Goal: Task Accomplishment & Management: Complete application form

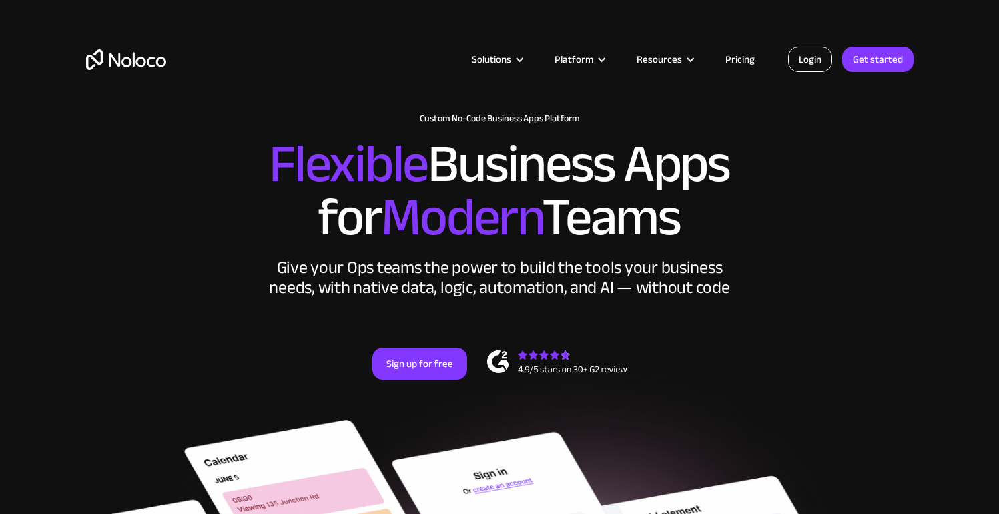
click at [806, 61] on link "Login" at bounding box center [810, 59] width 44 height 25
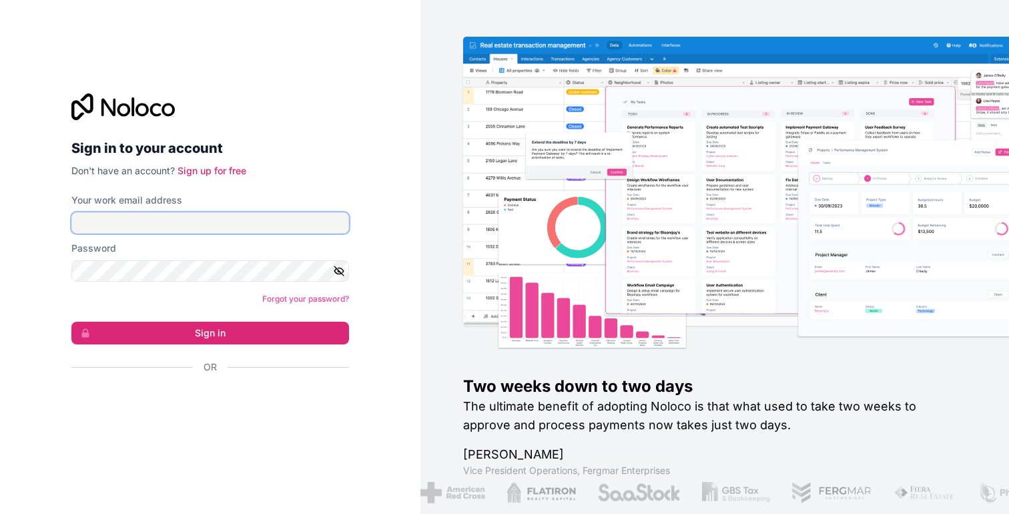
click at [257, 231] on input "Your work email address" at bounding box center [210, 222] width 278 height 21
type input "sascha.rondi@swisscom.com"
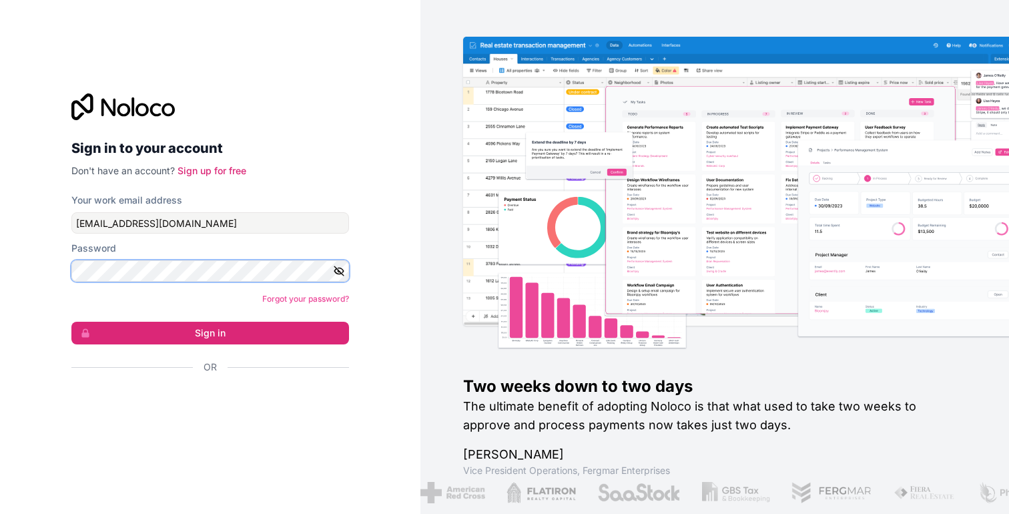
click at [71, 322] on button "Sign in" at bounding box center [210, 333] width 278 height 23
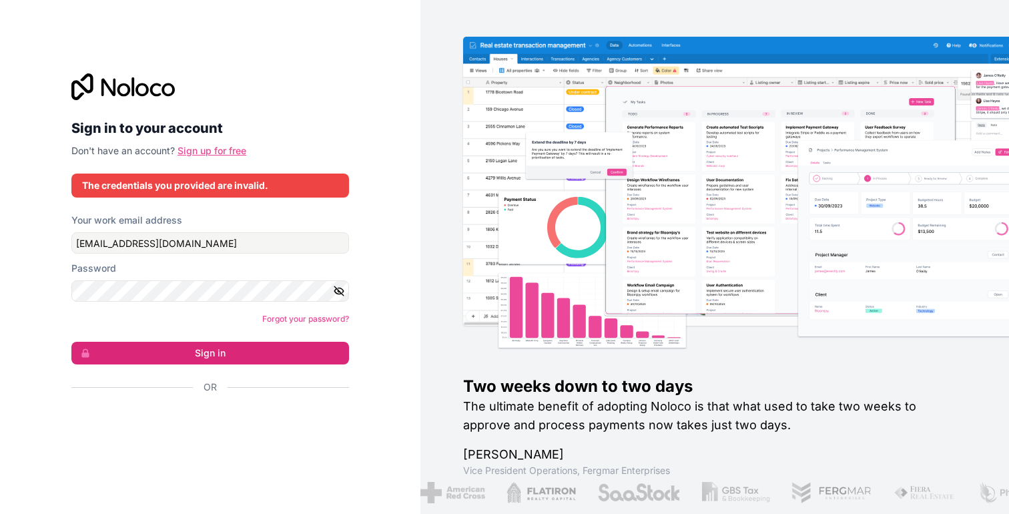
click at [234, 152] on link "Sign up for free" at bounding box center [211, 150] width 69 height 11
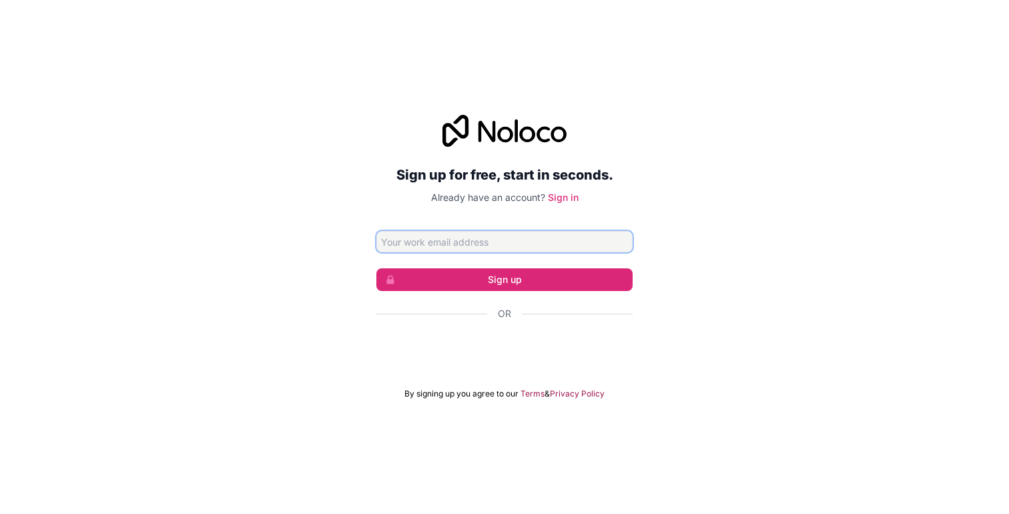
click at [575, 232] on input "Email address" at bounding box center [504, 241] width 256 height 21
type input "sascha.rondi@swisscom.com"
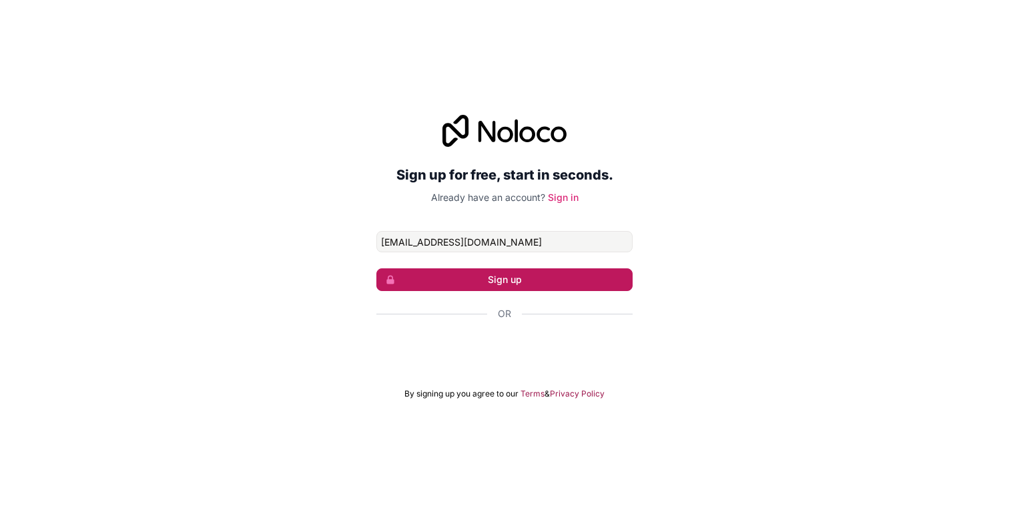
click at [570, 278] on button "Sign up" at bounding box center [504, 279] width 256 height 23
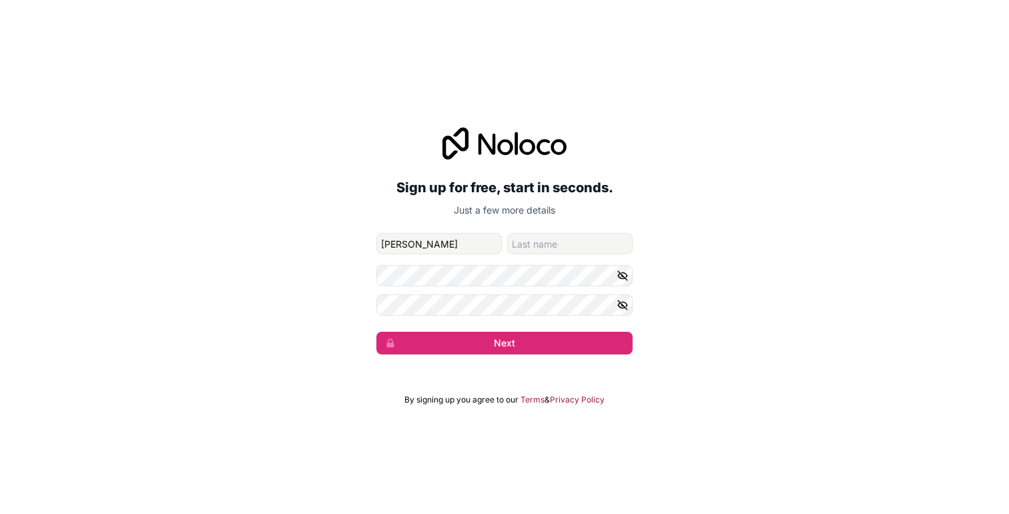
type input "Sascha"
click at [552, 250] on input "family-name" at bounding box center [569, 243] width 125 height 21
type input "Rondi"
click at [627, 276] on icon "button" at bounding box center [622, 276] width 12 height 12
click at [618, 299] on icon "button" at bounding box center [622, 305] width 12 height 12
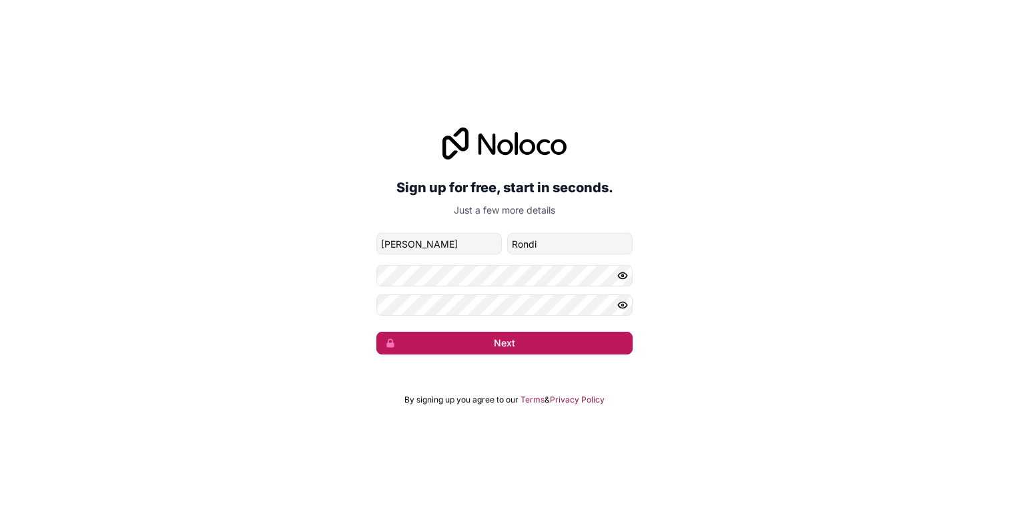
click at [608, 343] on button "Next" at bounding box center [504, 343] width 256 height 23
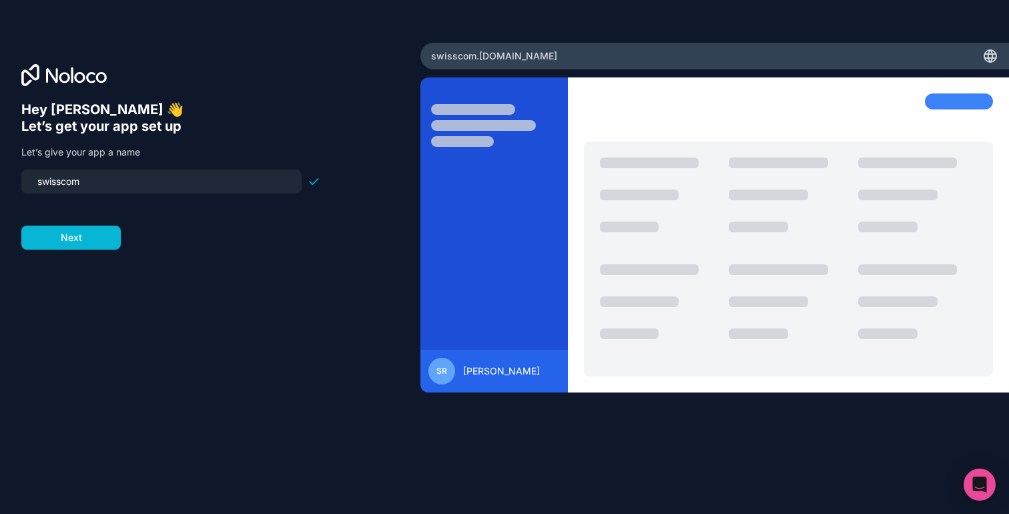
click at [212, 184] on input "swisscom" at bounding box center [161, 181] width 264 height 19
type input "swisscom"
click at [107, 230] on button "Next" at bounding box center [70, 238] width 99 height 24
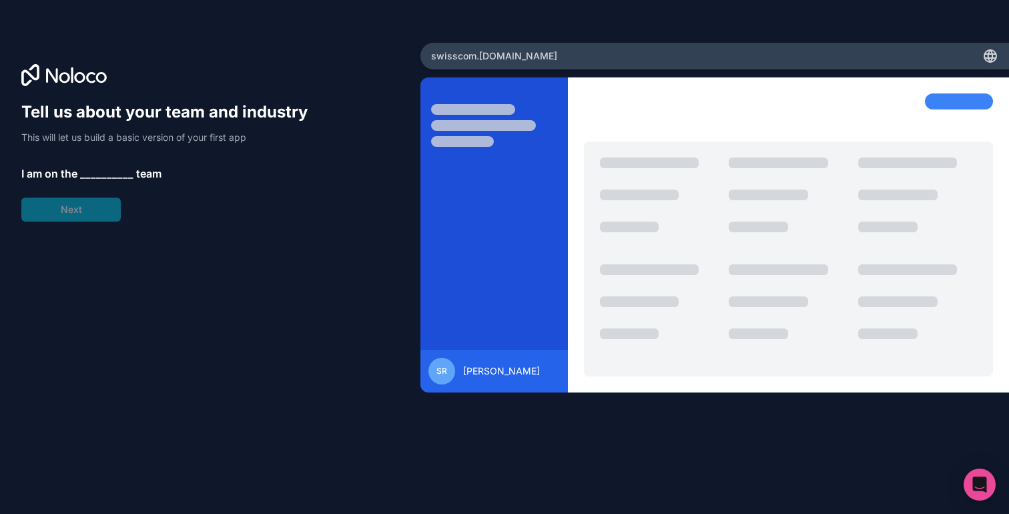
click at [97, 165] on span "__________" at bounding box center [106, 173] width 53 height 16
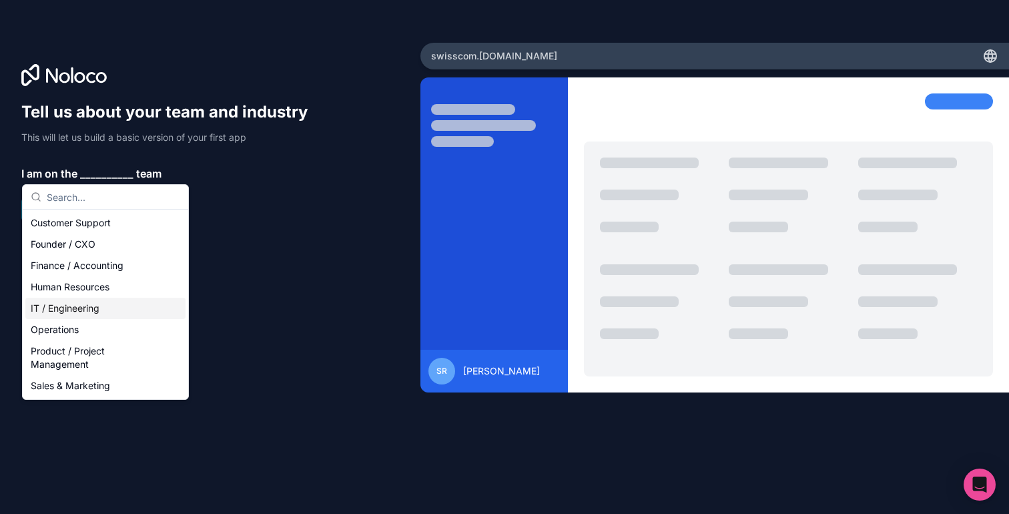
click at [88, 314] on div "IT / Engineering" at bounding box center [105, 308] width 160 height 21
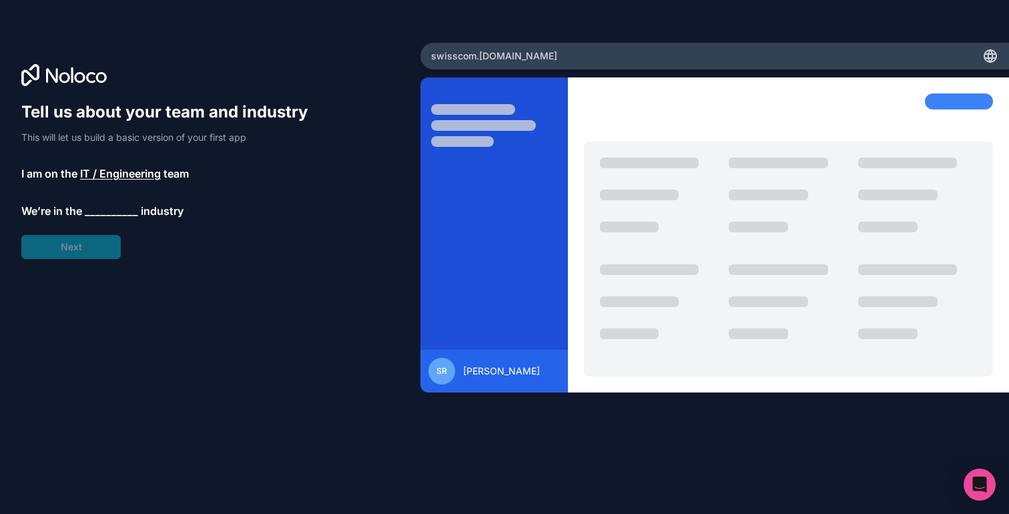
click at [105, 205] on span "__________" at bounding box center [111, 211] width 53 height 16
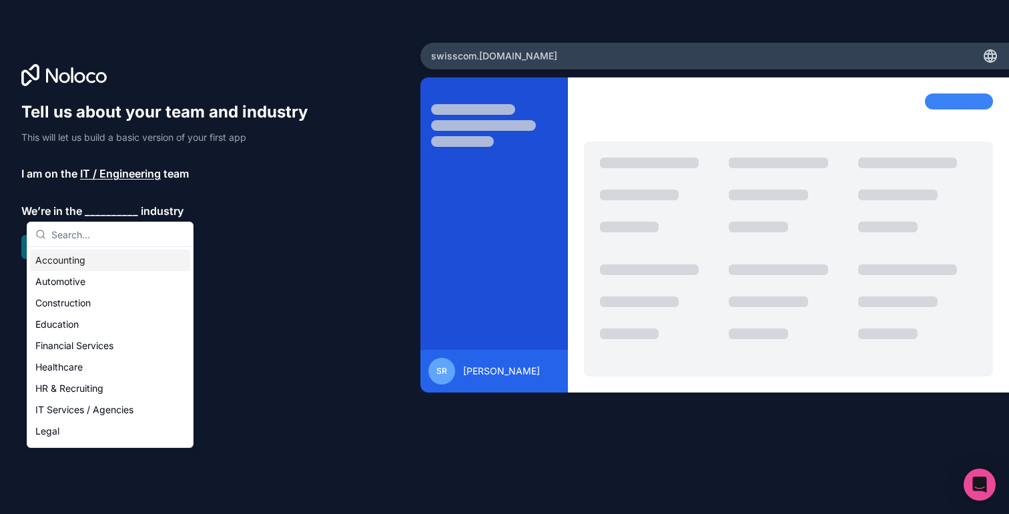
click at [326, 224] on div "Tell us about your team and industry This will let us build a basic version of …" at bounding box center [210, 275] width 378 height 348
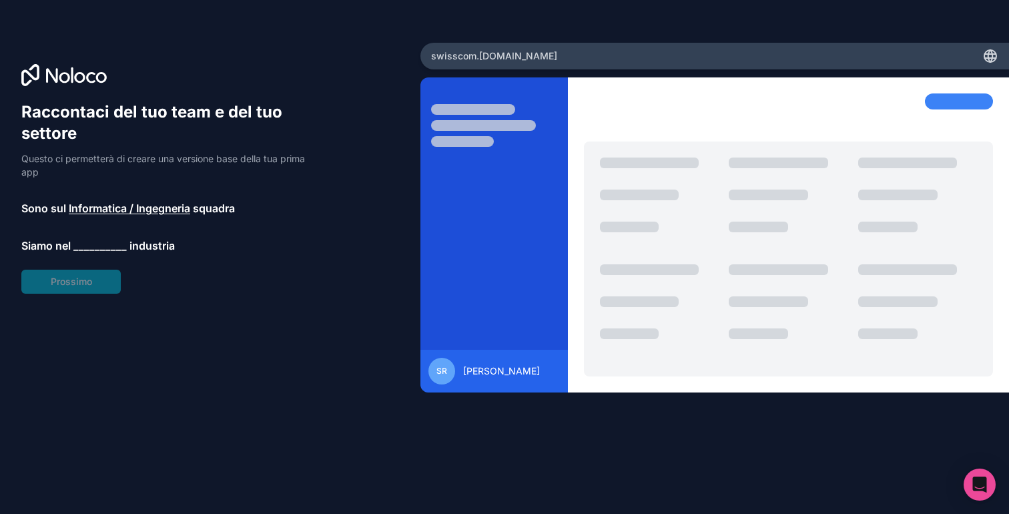
click at [208, 243] on p "Siamo nel __________ industria" at bounding box center [170, 246] width 299 height 16
click at [97, 251] on font "__________" at bounding box center [99, 245] width 53 height 13
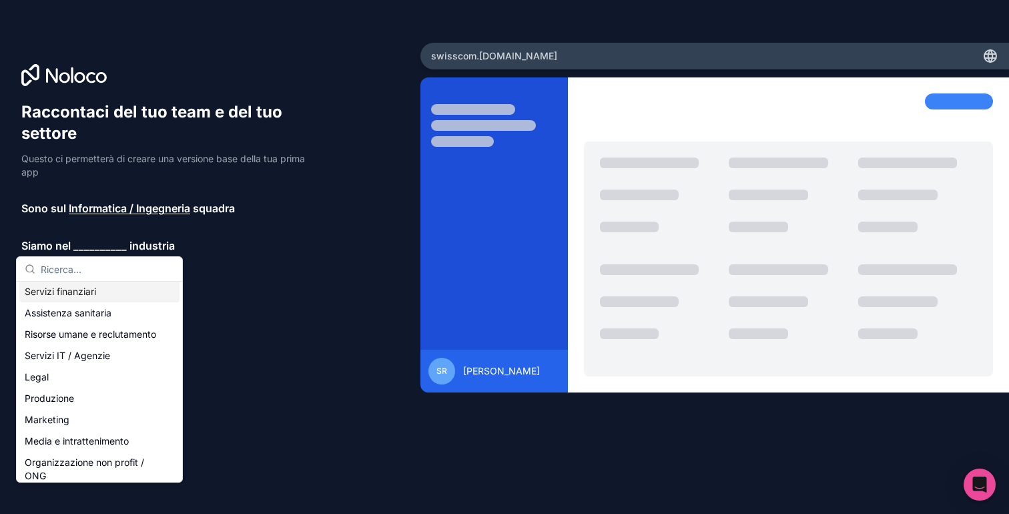
scroll to position [94, 0]
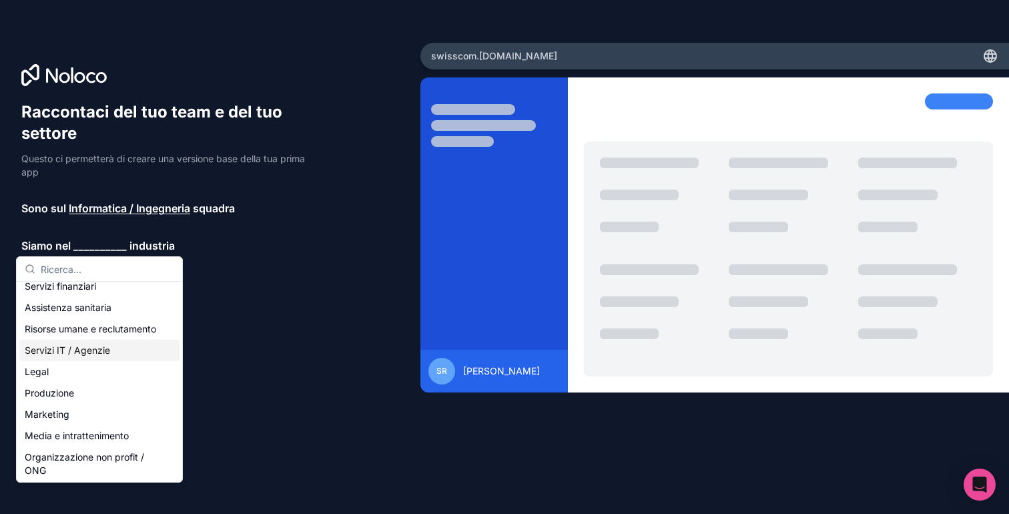
click at [93, 356] on font "Servizi IT / Agenzie" at bounding box center [67, 349] width 85 height 11
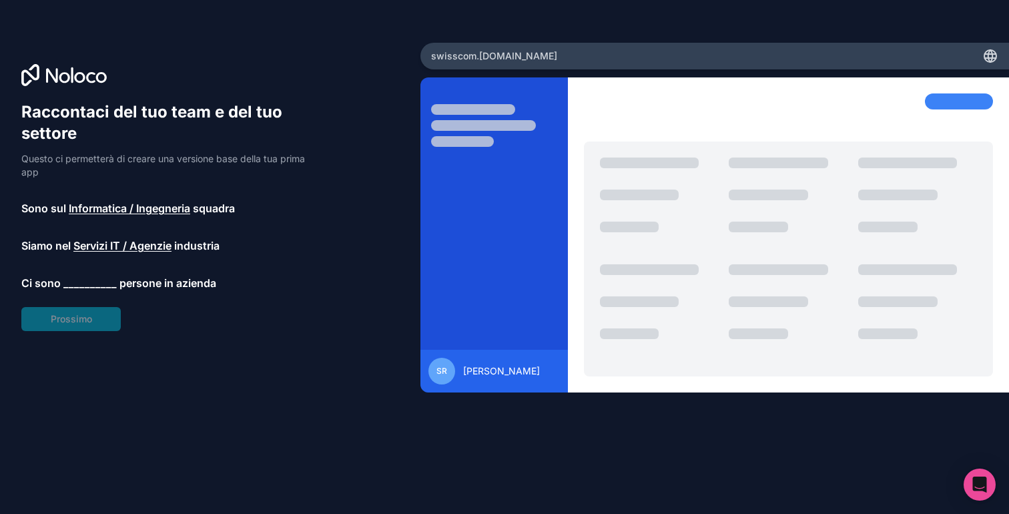
click at [89, 280] on font "__________" at bounding box center [89, 282] width 53 height 13
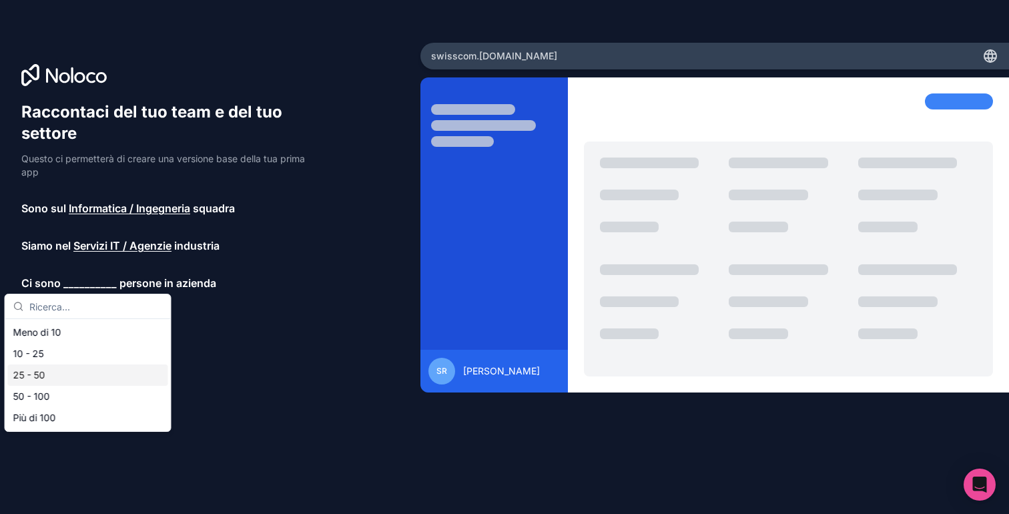
click at [88, 370] on div "25 - 50" at bounding box center [88, 374] width 160 height 21
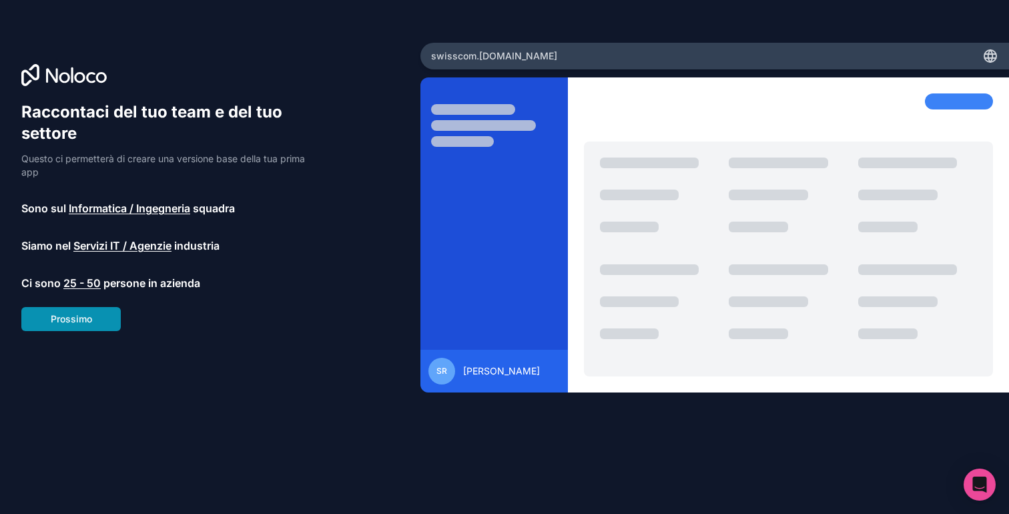
click at [93, 322] on button "Prossimo" at bounding box center [70, 319] width 99 height 24
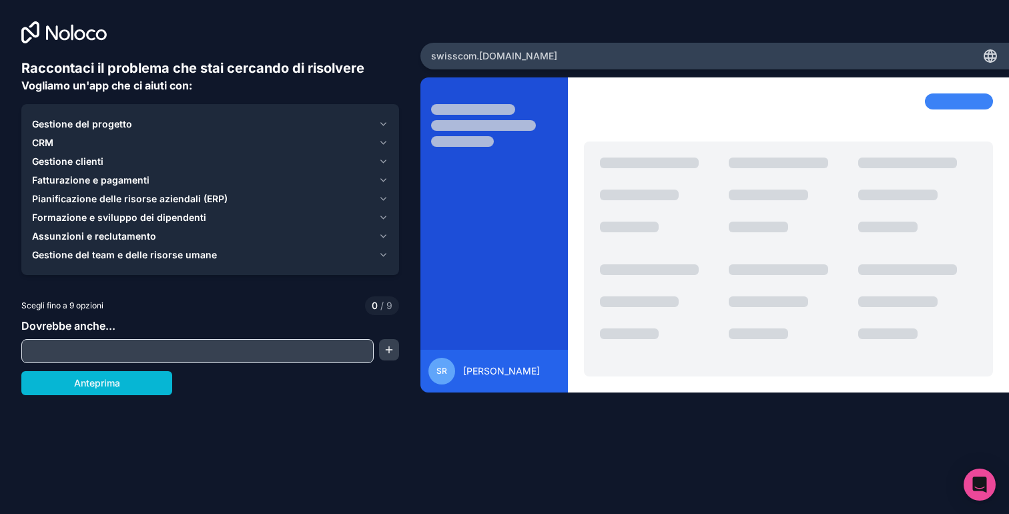
click at [111, 350] on input "text" at bounding box center [198, 351] width 346 height 19
click at [139, 158] on div "Gestione clienti" at bounding box center [202, 161] width 341 height 13
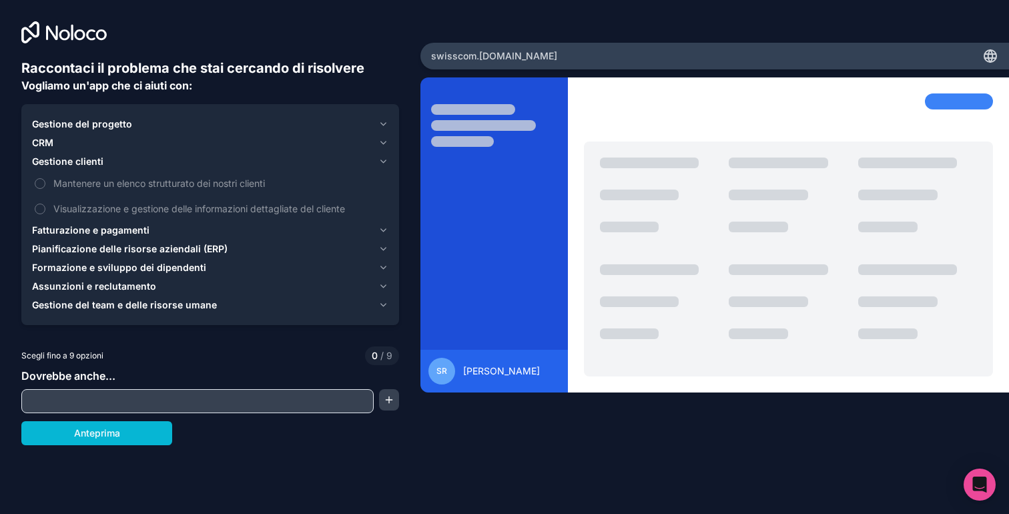
click at [126, 268] on font "Formazione e sviluppo dei dipendenti" at bounding box center [119, 267] width 174 height 11
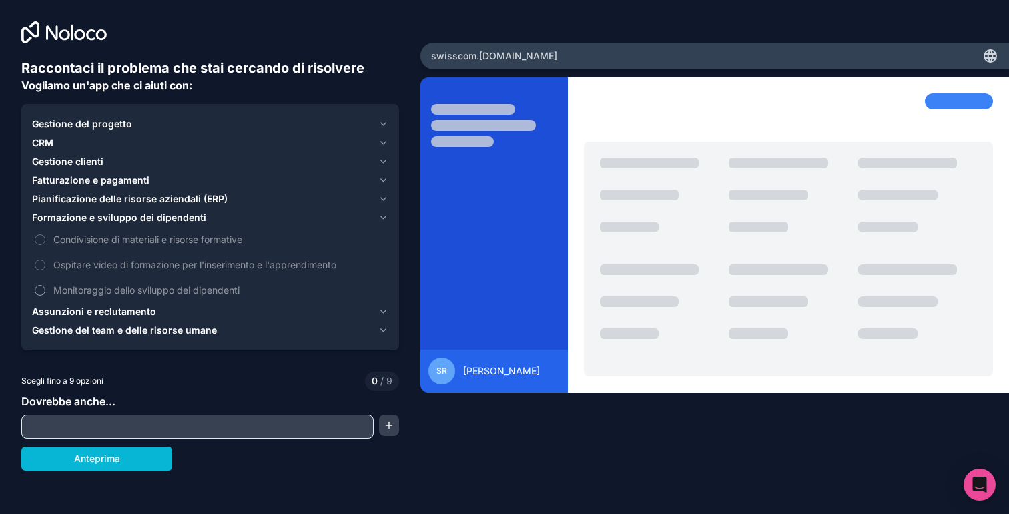
click at [143, 291] on font "Monitoraggio dello sviluppo dei dipendenti" at bounding box center [146, 289] width 186 height 11
click at [45, 291] on button "Monitoraggio dello sviluppo dei dipendenti" at bounding box center [40, 290] width 11 height 11
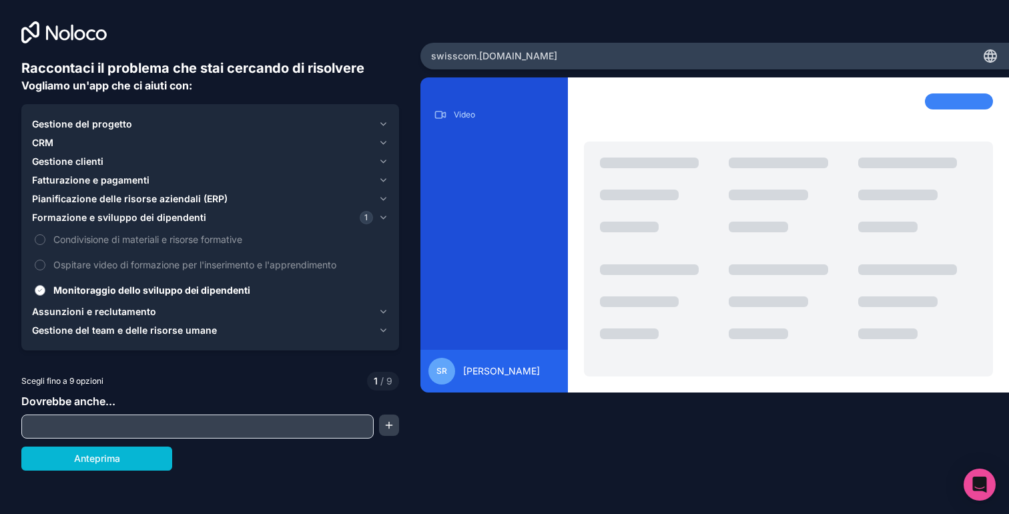
click at [197, 296] on span "Monitoraggio dello sviluppo dei dipendenti" at bounding box center [219, 290] width 332 height 14
click at [45, 296] on button "Monitoraggio dello sviluppo dei dipendenti" at bounding box center [40, 290] width 11 height 11
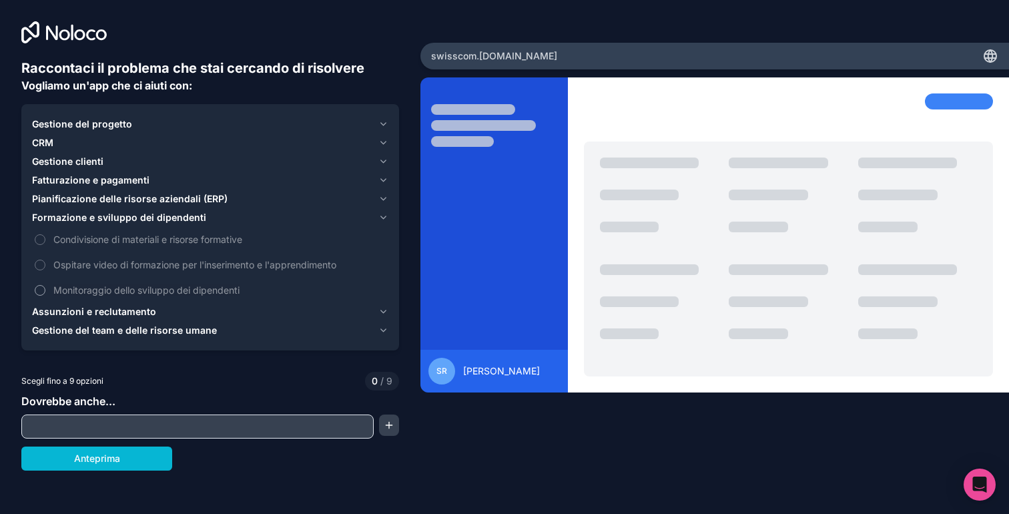
click at [201, 291] on font "Monitoraggio dello sviluppo dei dipendenti" at bounding box center [146, 289] width 186 height 11
click at [45, 291] on button "Monitoraggio dello sviluppo dei dipendenti" at bounding box center [40, 290] width 11 height 11
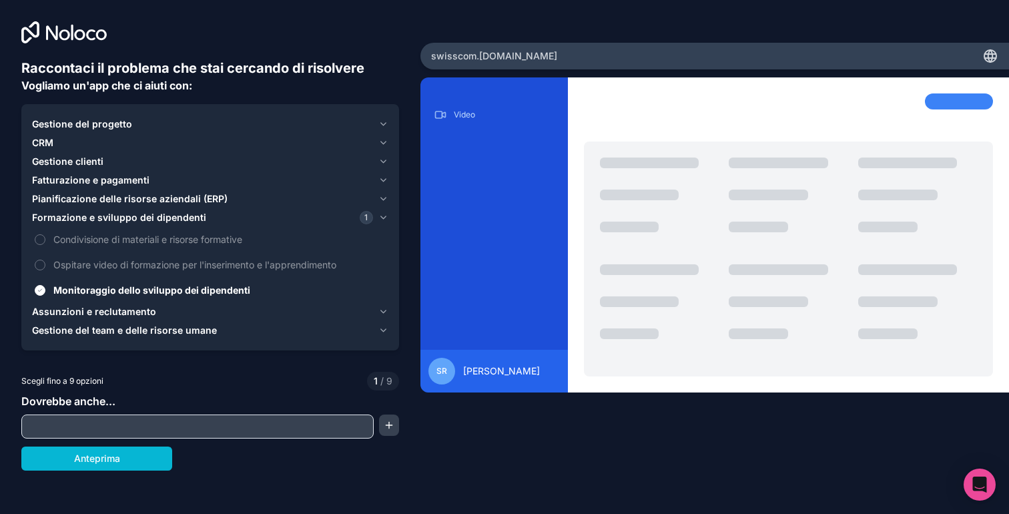
click at [171, 163] on div "Gestione clienti" at bounding box center [202, 161] width 341 height 13
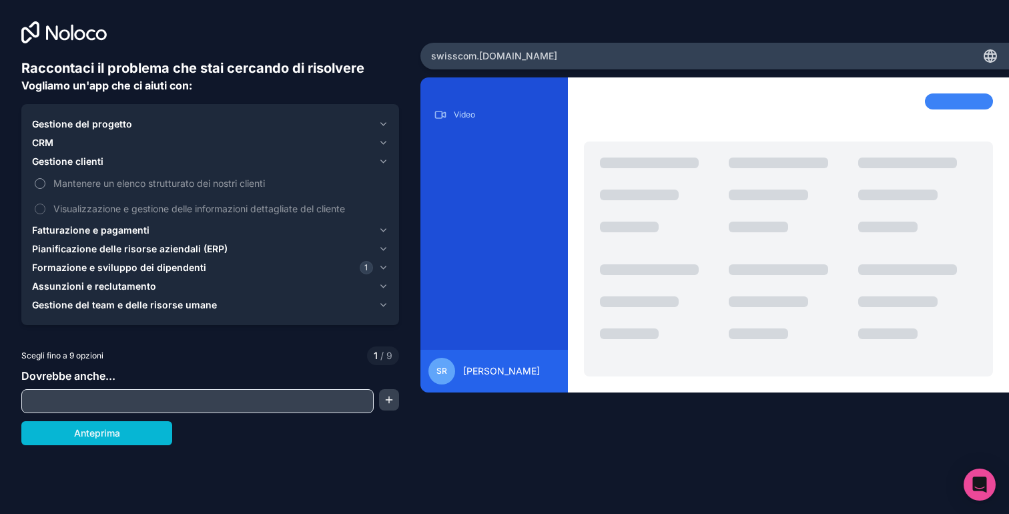
click at [165, 185] on font "Mantenere un elenco strutturato dei nostri clienti" at bounding box center [159, 182] width 212 height 11
click at [45, 185] on button "Mantenere un elenco strutturato dei nostri clienti" at bounding box center [40, 183] width 11 height 11
click at [166, 212] on font "Visualizzazione e gestione delle informazioni dettagliate del cliente" at bounding box center [199, 208] width 292 height 11
click at [45, 212] on button "Visualizzazione e gestione delle informazioni dettagliate del cliente" at bounding box center [40, 208] width 11 height 11
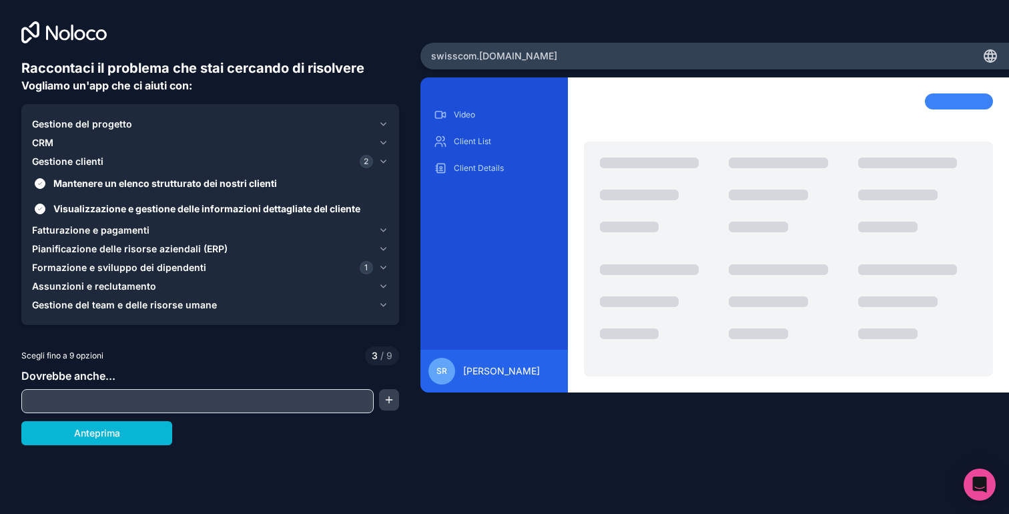
click at [163, 138] on div "CRM" at bounding box center [202, 142] width 341 height 13
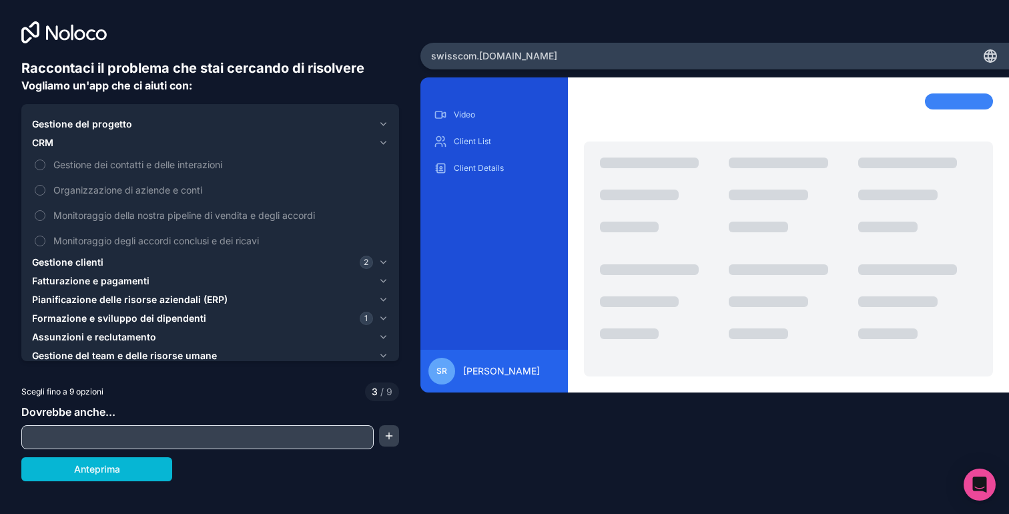
click at [171, 117] on button "Gestione del progetto" at bounding box center [210, 124] width 356 height 19
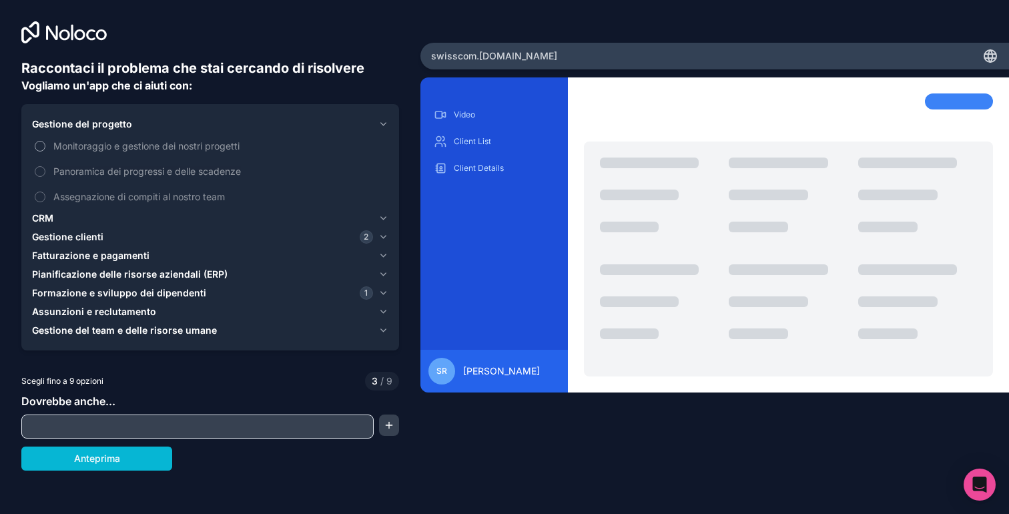
click at [166, 143] on font "Monitoraggio e gestione dei nostri progetti" at bounding box center [146, 145] width 186 height 11
click at [45, 143] on button "Monitoraggio e gestione dei nostri progetti" at bounding box center [40, 146] width 11 height 11
click at [166, 143] on font "Monitoraggio e gestione dei nostri progetti" at bounding box center [151, 145] width 196 height 11
click at [45, 143] on button "Monitoraggio e gestione dei nostri progetti" at bounding box center [40, 146] width 11 height 11
click at [165, 172] on font "Panoramica dei progressi e delle scadenze" at bounding box center [146, 170] width 187 height 11
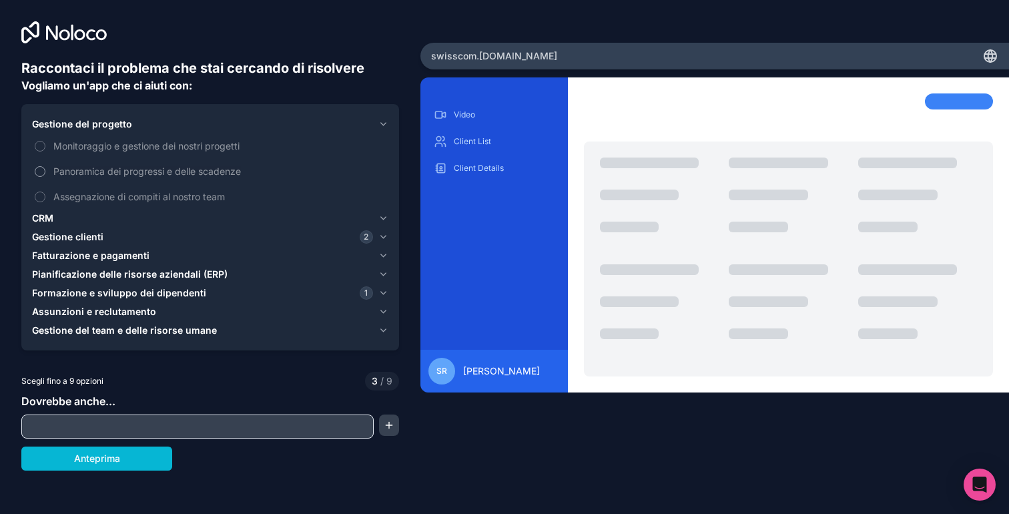
click at [45, 172] on button "Panoramica dei progressi e delle scadenze" at bounding box center [40, 171] width 11 height 11
click at [171, 198] on font "Assegnazione di compiti al nostro team" at bounding box center [138, 196] width 171 height 11
click at [45, 198] on button "Assegnazione di compiti al nostro team" at bounding box center [40, 196] width 11 height 11
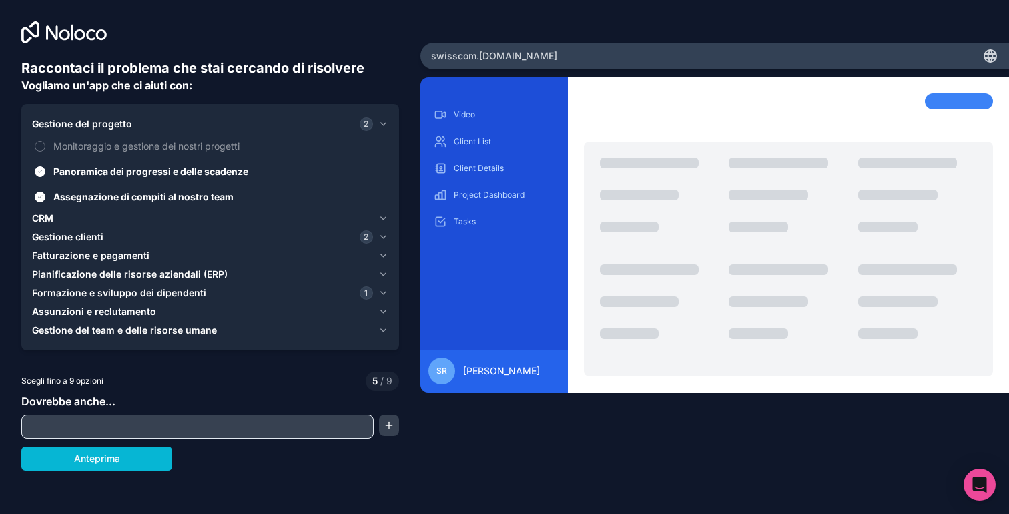
click at [169, 424] on input "text" at bounding box center [198, 426] width 346 height 19
click at [394, 424] on button "button" at bounding box center [389, 424] width 20 height 21
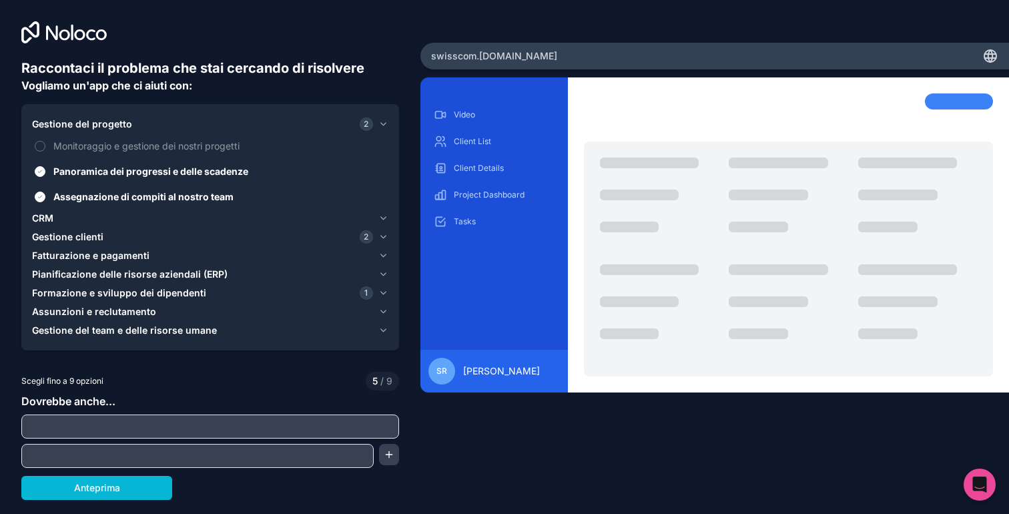
click at [252, 462] on input "text" at bounding box center [198, 455] width 346 height 19
click at [155, 479] on button "Anteprima" at bounding box center [96, 488] width 151 height 24
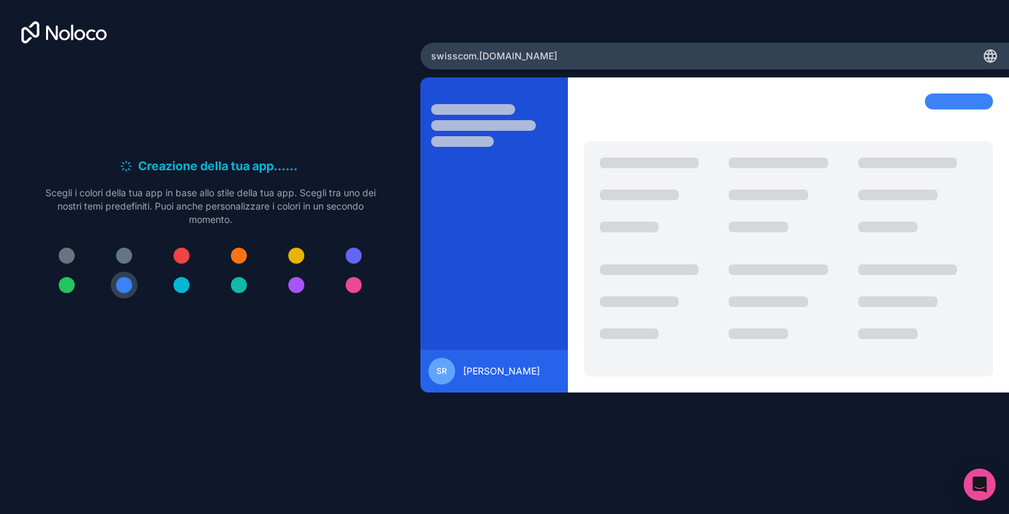
click at [180, 254] on div at bounding box center [181, 256] width 16 height 16
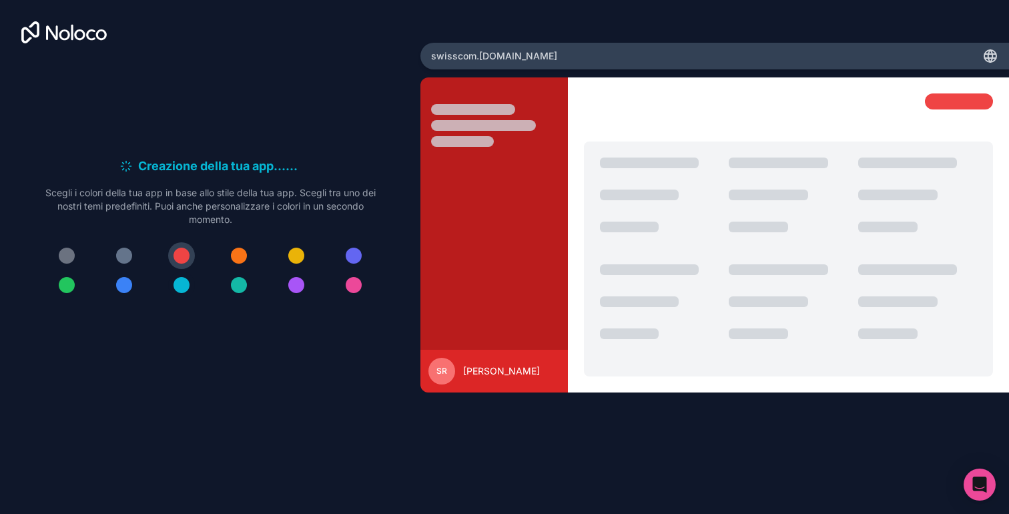
click at [185, 276] on button at bounding box center [181, 285] width 27 height 27
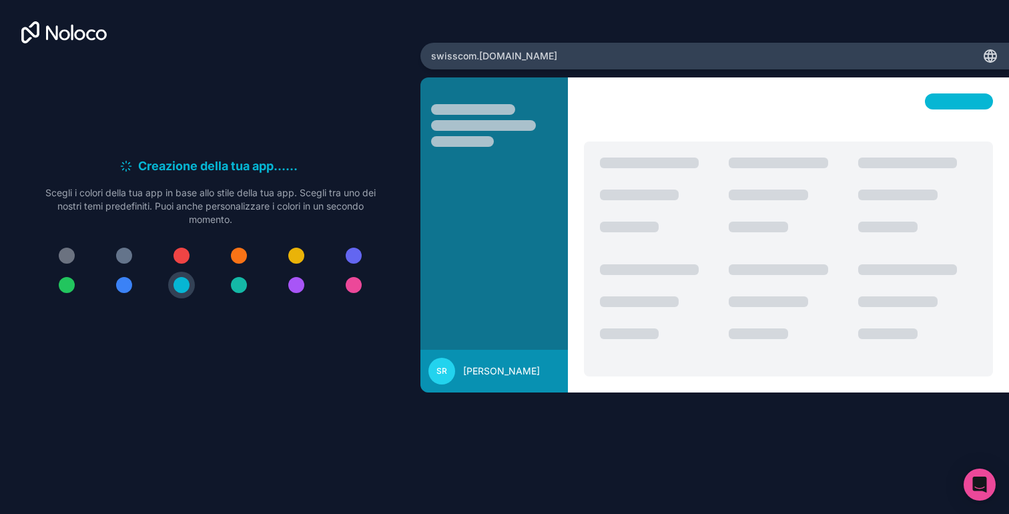
click at [101, 278] on div at bounding box center [210, 270] width 342 height 56
click at [119, 278] on div at bounding box center [124, 285] width 16 height 16
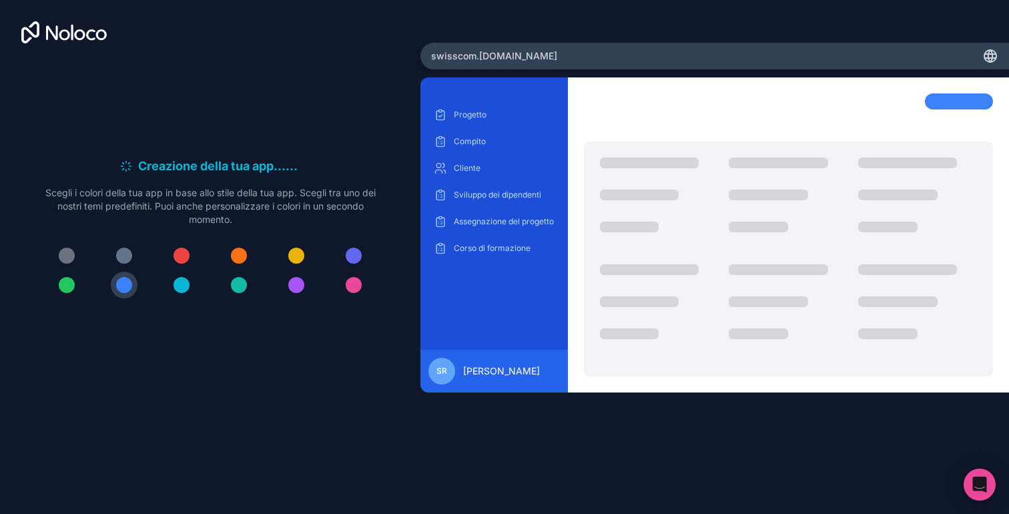
drag, startPoint x: 989, startPoint y: 55, endPoint x: 848, endPoint y: 49, distance: 141.6
click at [848, 49] on div "swisscom .noloco.co" at bounding box center [714, 56] width 588 height 27
drag, startPoint x: 526, startPoint y: 54, endPoint x: 421, endPoint y: 49, distance: 104.9
click at [421, 49] on div "swisscom .noloco.co Progetto Compito Cliente Sviluppo dei dipendenti Assegnazio…" at bounding box center [714, 257] width 588 height 428
copy span "swisscom .noloco.co"
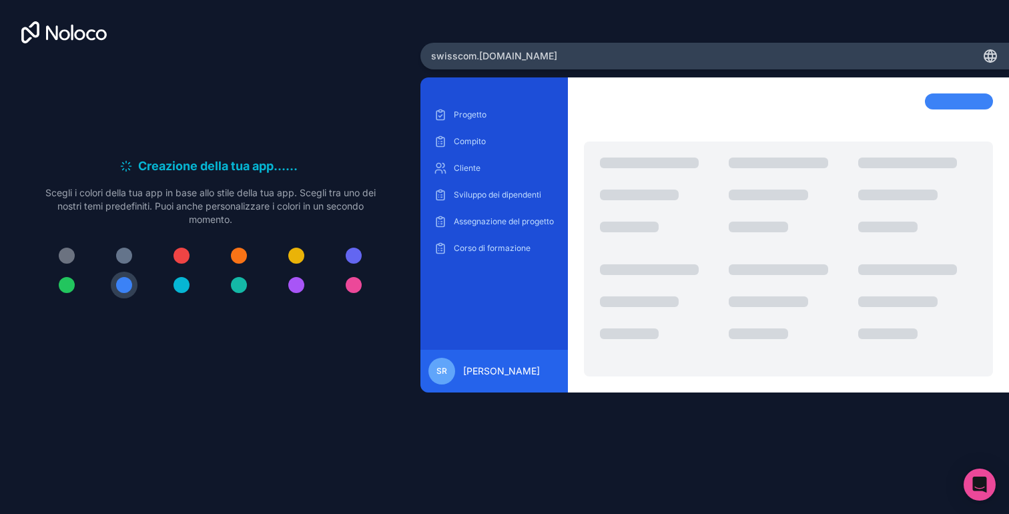
click at [552, 47] on div "swisscom .noloco.co" at bounding box center [714, 56] width 588 height 27
click at [282, 35] on div at bounding box center [210, 31] width 378 height 21
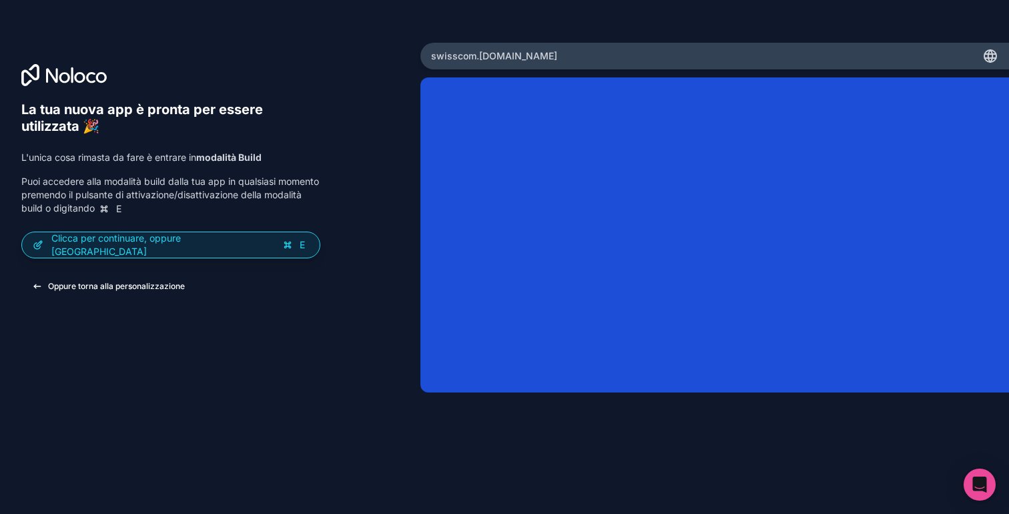
click at [172, 286] on font "Oppure torna alla personalizzazione" at bounding box center [116, 286] width 137 height 10
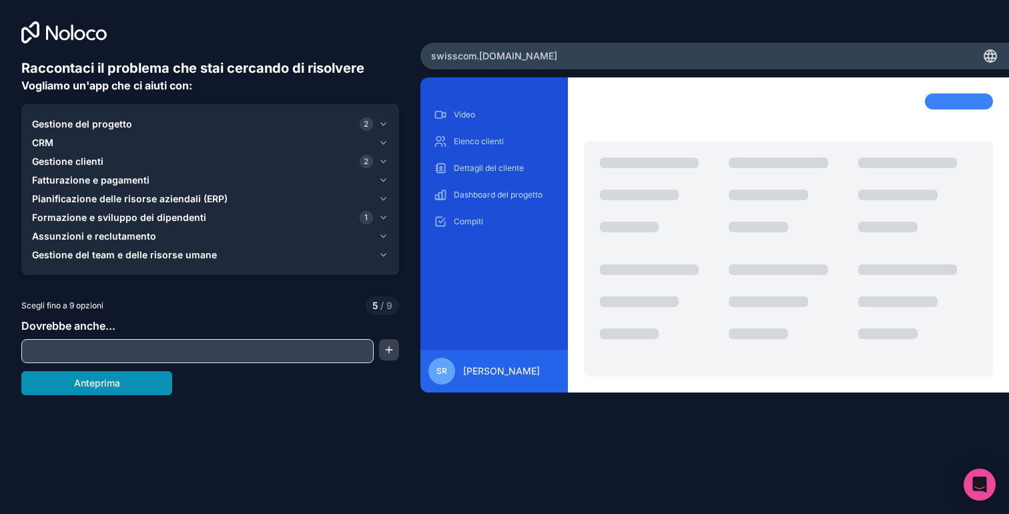
click at [91, 388] on font "Anteprima" at bounding box center [97, 382] width 46 height 11
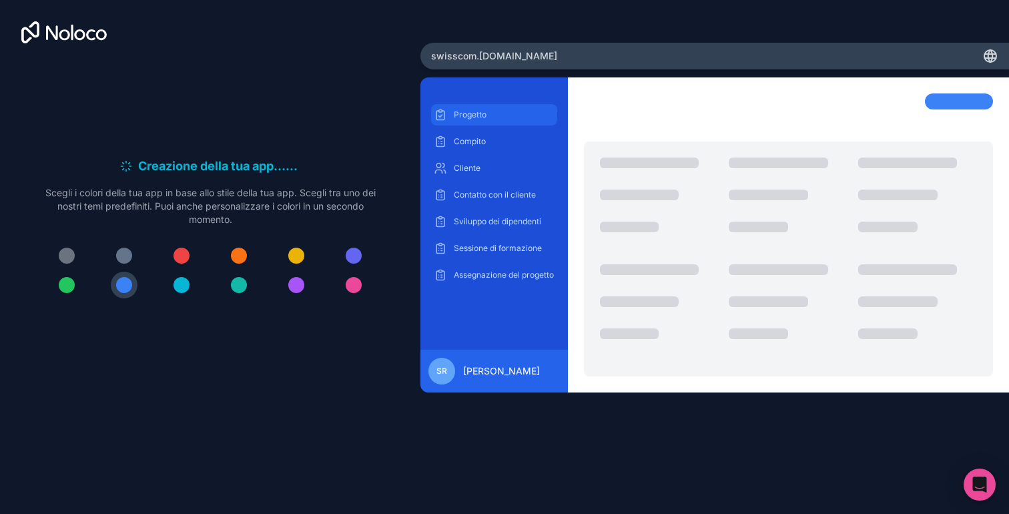
click at [497, 112] on p "Progetto" at bounding box center [504, 114] width 101 height 11
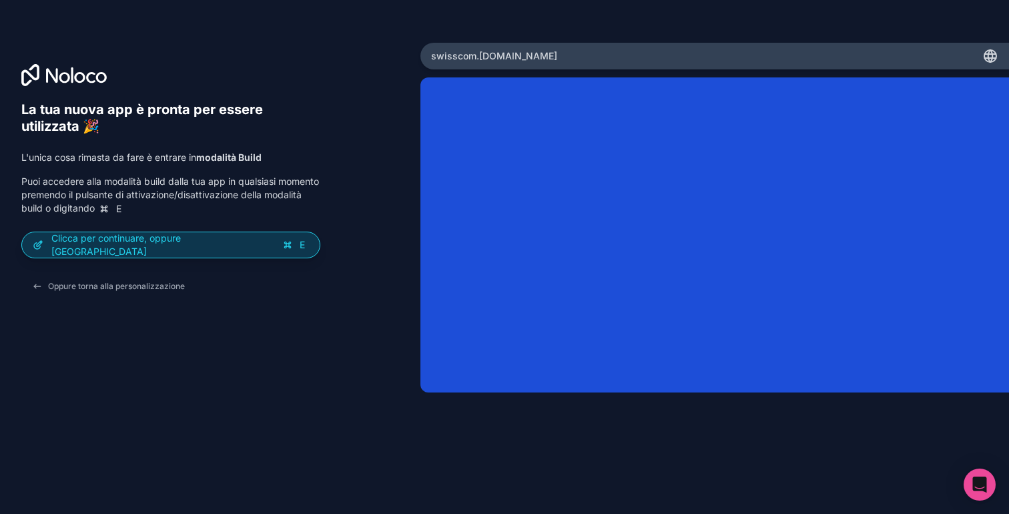
click at [300, 247] on font "E" at bounding box center [302, 244] width 5 height 11
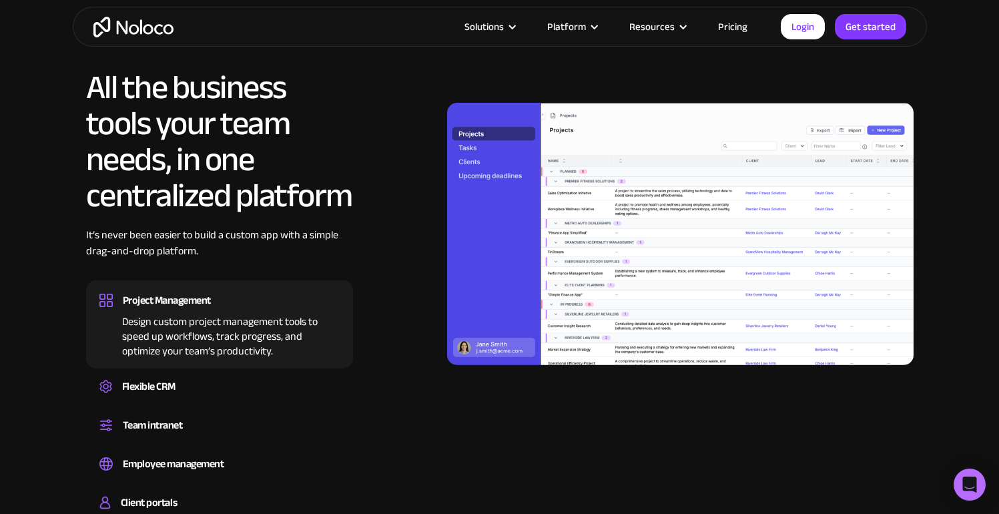
scroll to position [1176, 0]
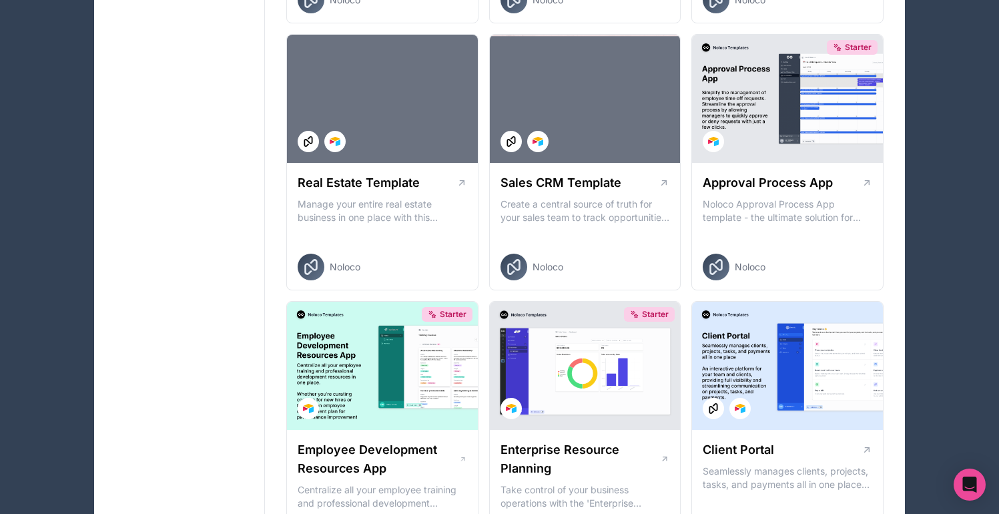
scroll to position [833, 0]
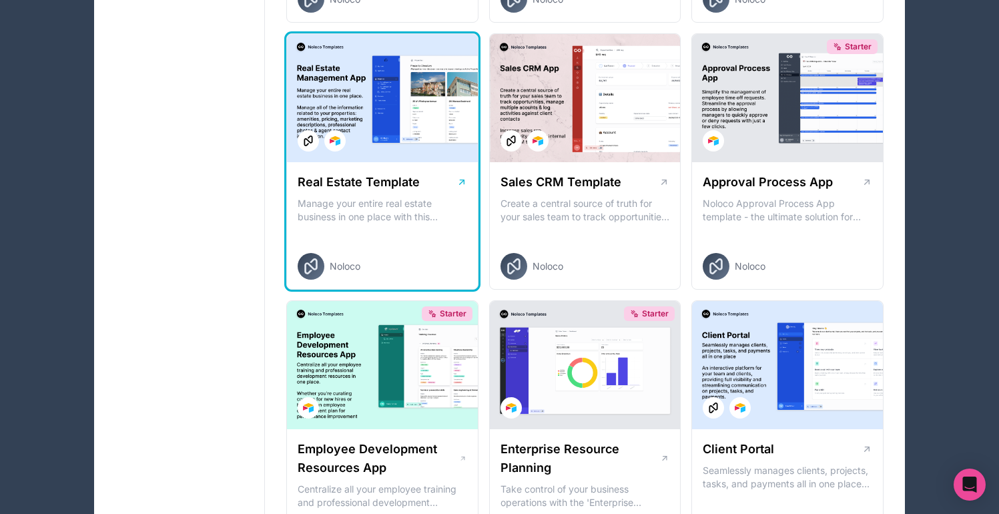
click at [460, 185] on icon at bounding box center [461, 182] width 11 height 11
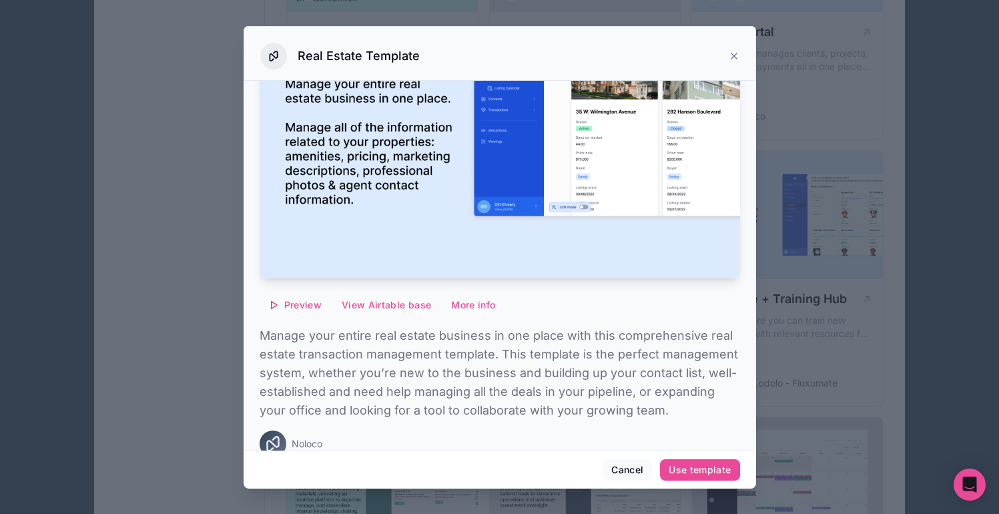
scroll to position [196, 0]
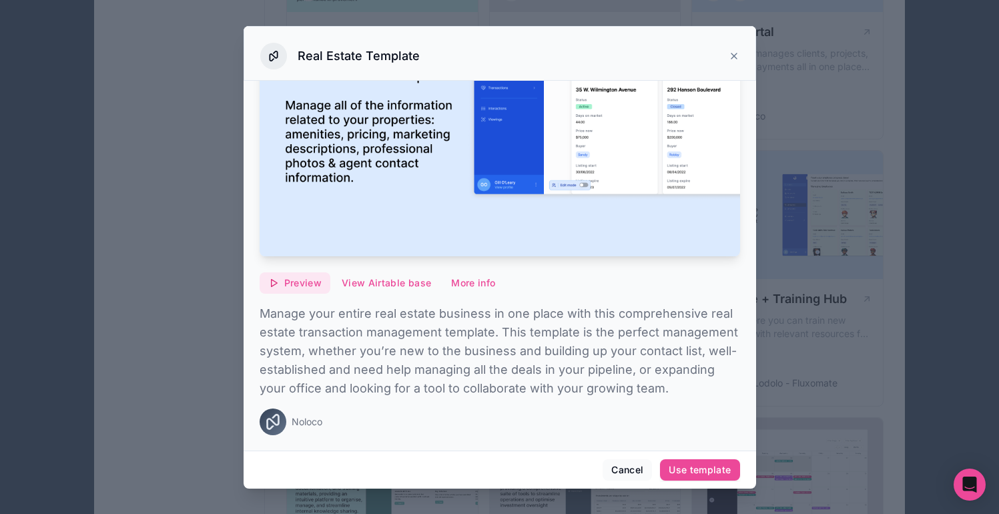
click at [310, 277] on span "Preview" at bounding box center [302, 283] width 37 height 12
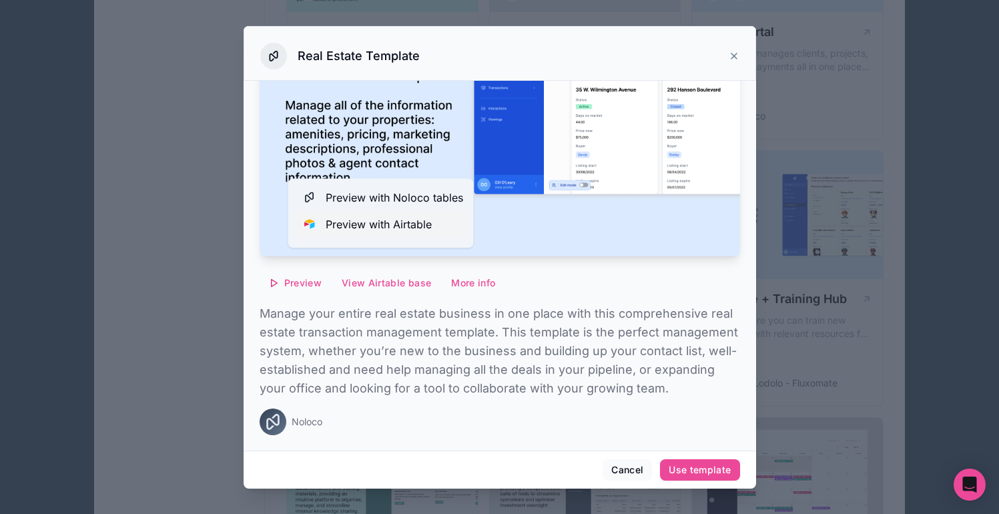
click at [372, 221] on span "Preview with Airtable" at bounding box center [379, 224] width 106 height 16
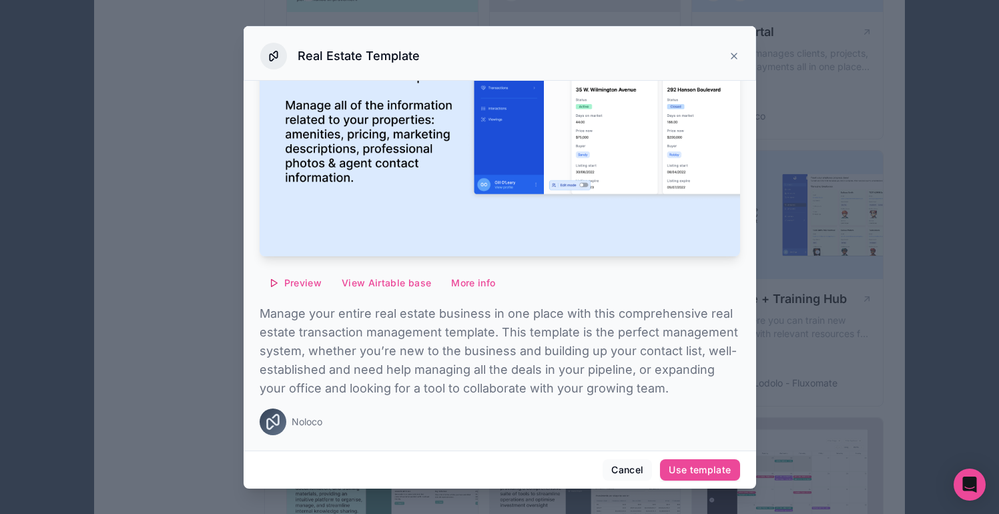
click at [737, 47] on div "Real Estate Template" at bounding box center [499, 56] width 479 height 27
click at [734, 60] on icon at bounding box center [734, 56] width 11 height 11
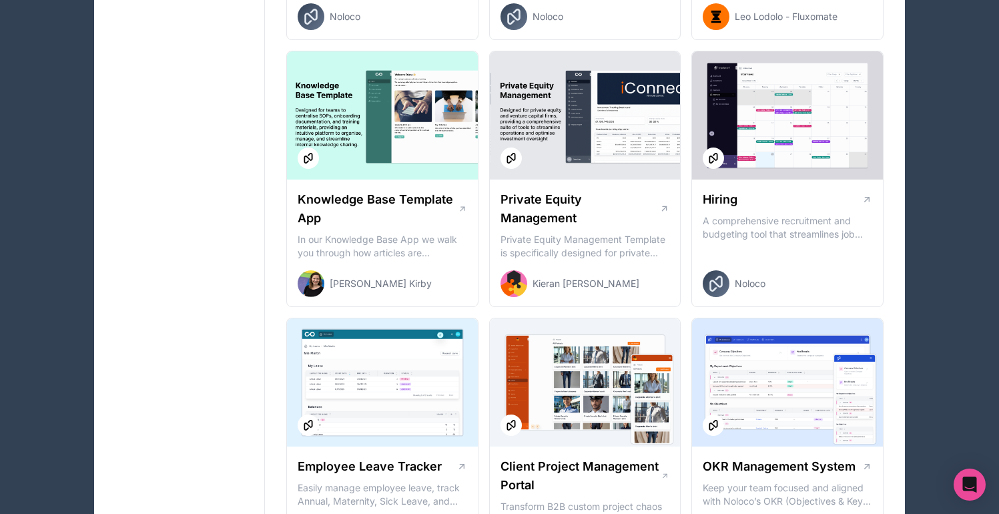
scroll to position [1681, 0]
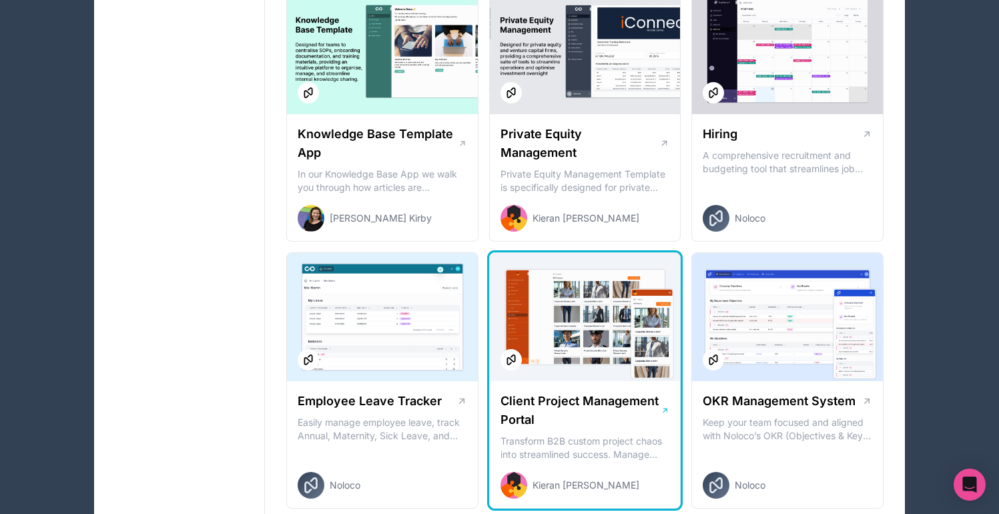
click at [639, 301] on div at bounding box center [585, 317] width 191 height 128
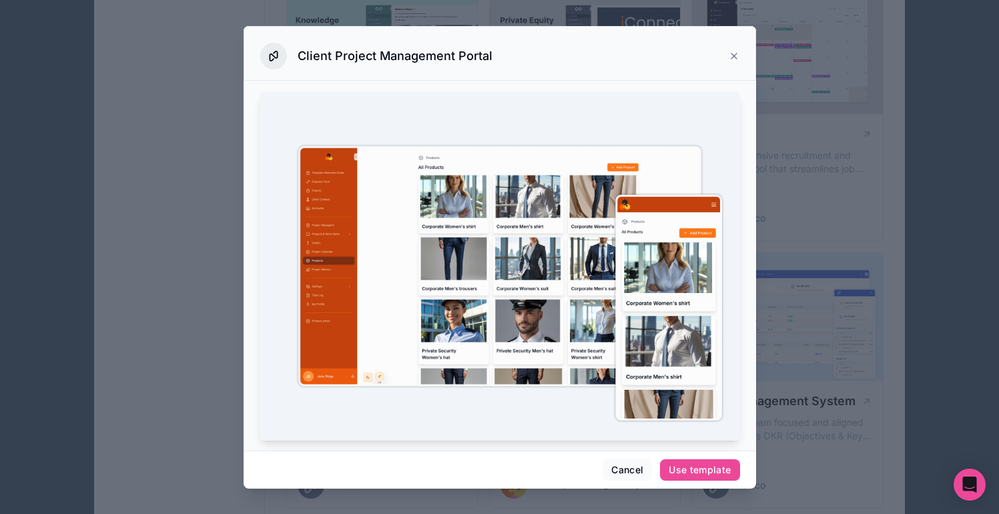
click at [538, 302] on img at bounding box center [500, 266] width 480 height 350
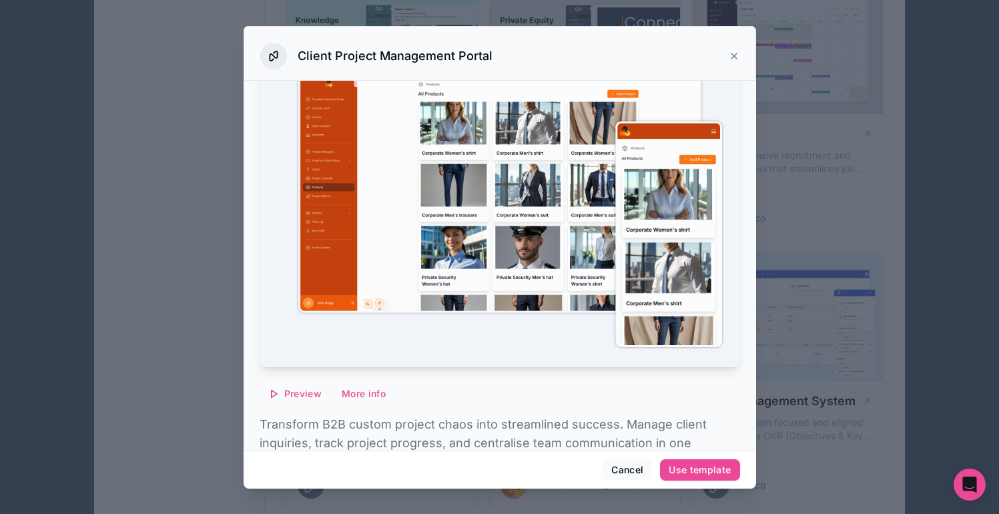
scroll to position [196, 0]
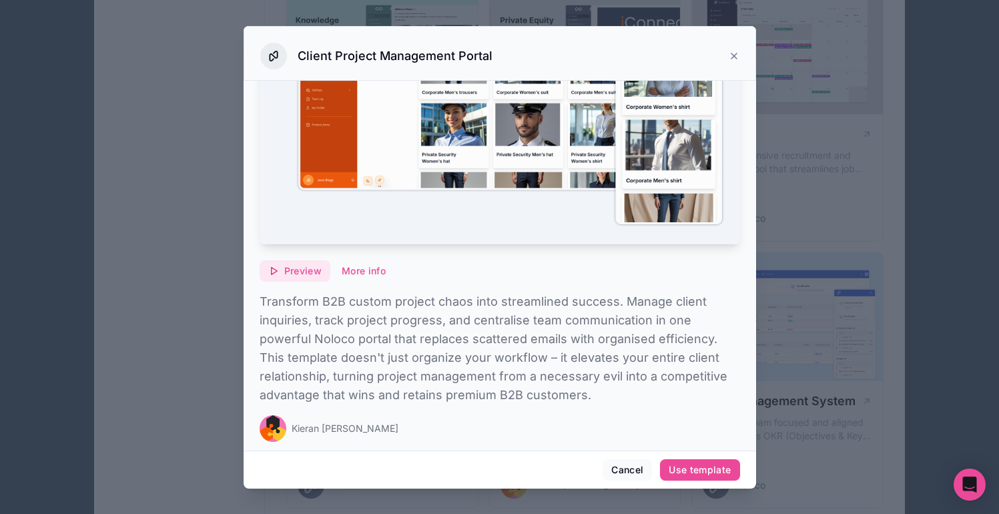
click at [284, 272] on button "Preview" at bounding box center [295, 270] width 71 height 21
click at [740, 57] on div "Client Project Management Portal" at bounding box center [500, 53] width 512 height 55
click at [734, 58] on icon at bounding box center [734, 56] width 11 height 11
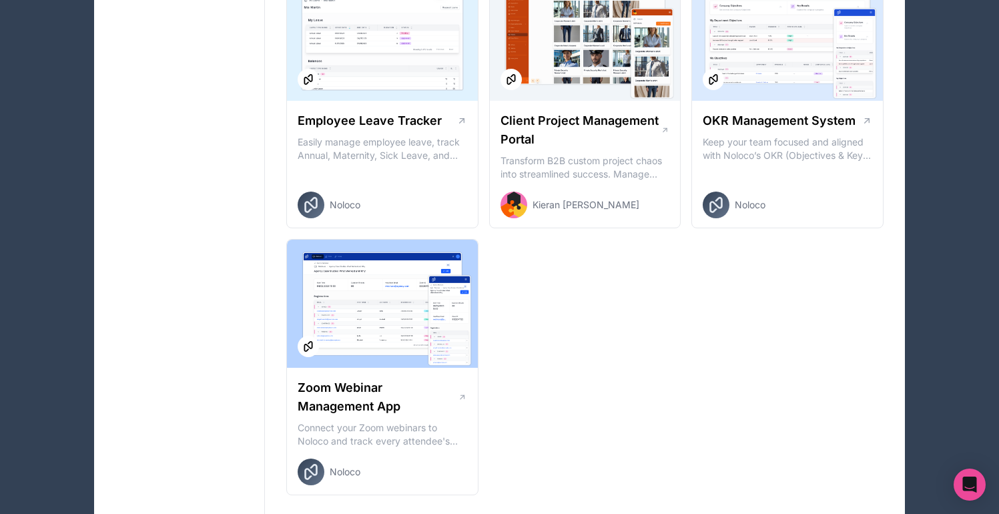
scroll to position [2020, 0]
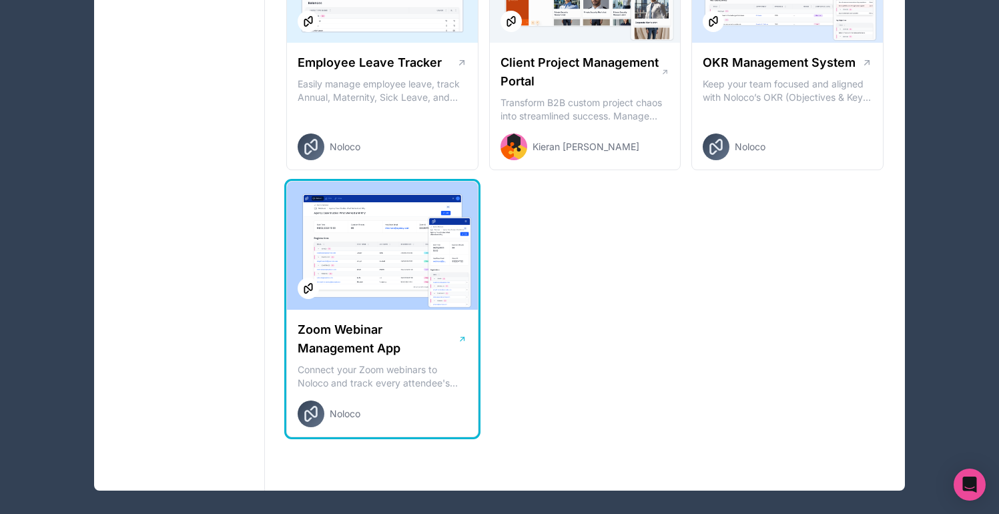
click at [415, 218] on div at bounding box center [382, 245] width 191 height 128
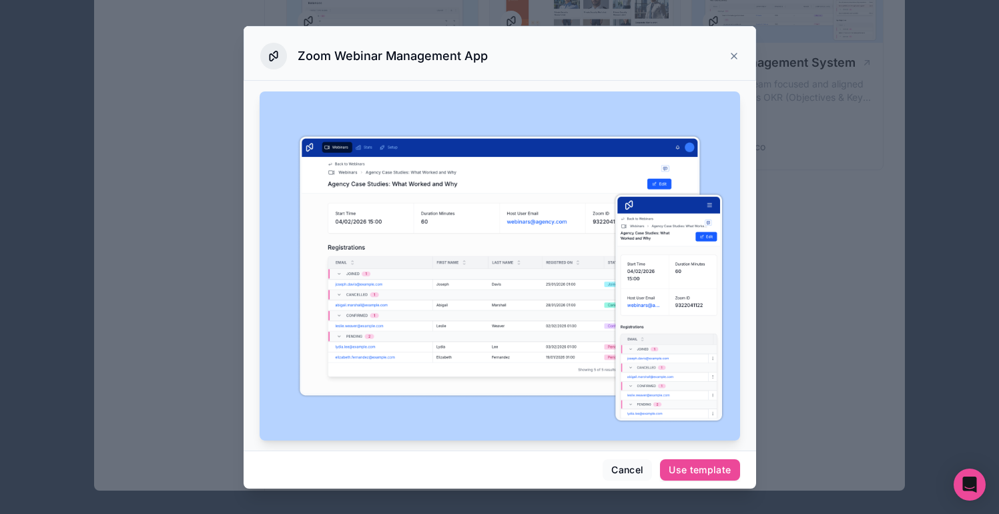
click at [735, 57] on icon at bounding box center [734, 56] width 11 height 11
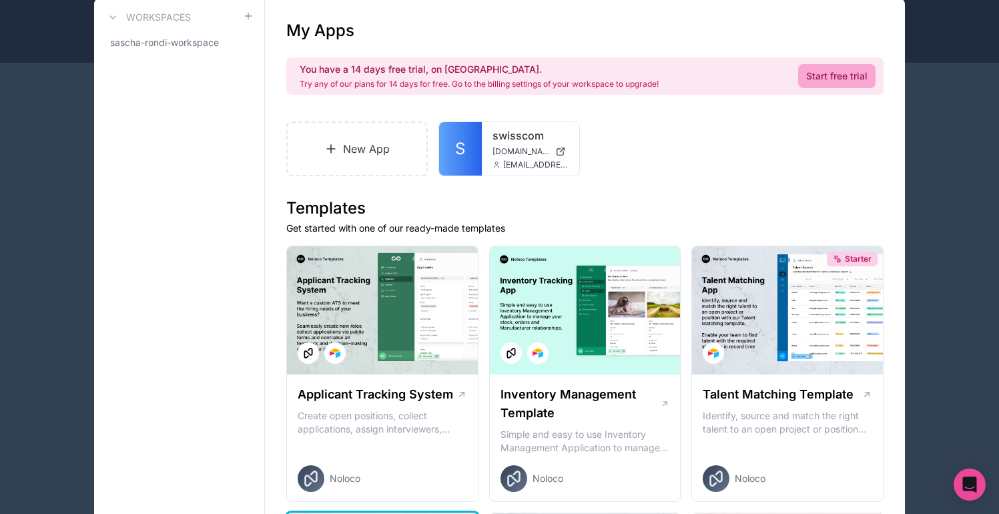
scroll to position [124, 0]
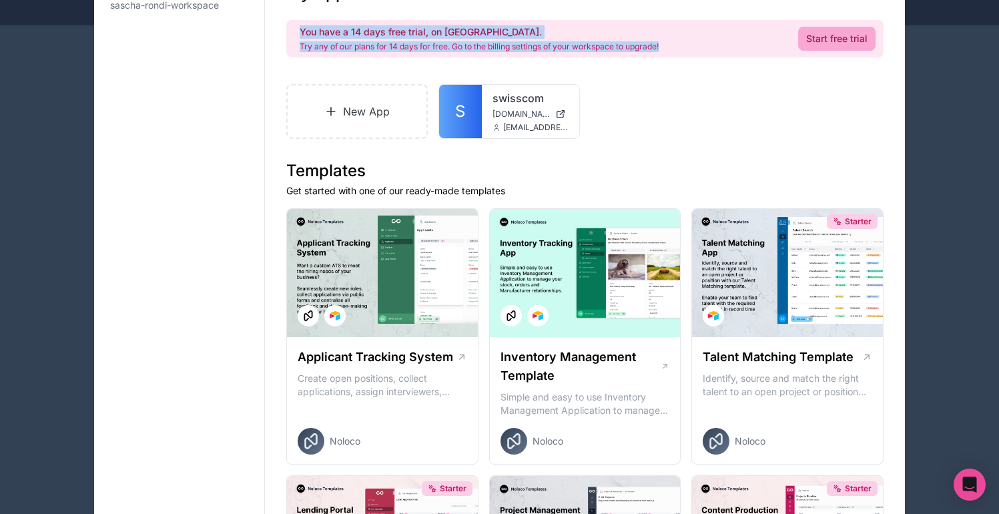
drag, startPoint x: 294, startPoint y: 24, endPoint x: 684, endPoint y: 55, distance: 391.5
click at [684, 55] on div "You have a 14 days free trial, on us. Try any of our plans for 14 days for free…" at bounding box center [584, 38] width 597 height 37
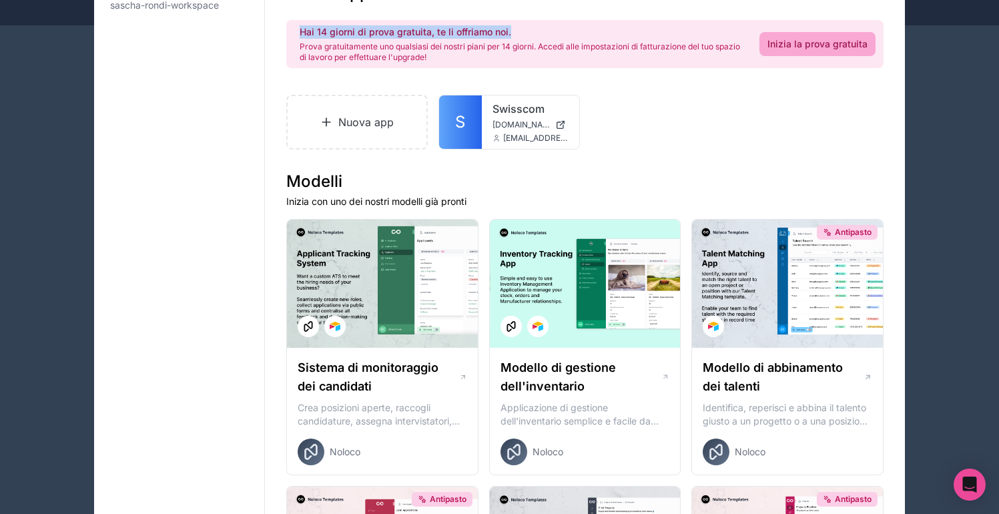
click at [557, 41] on font "Prova gratuitamente uno qualsiasi dei nostri piani per 14 giorni. Accedi alle i…" at bounding box center [520, 51] width 440 height 21
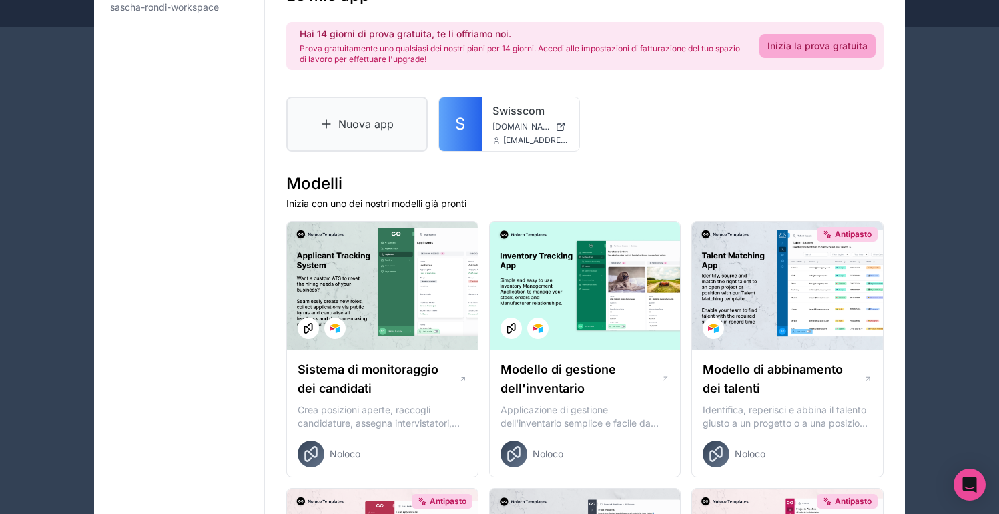
click at [425, 115] on link "Nuova app" at bounding box center [356, 124] width 141 height 55
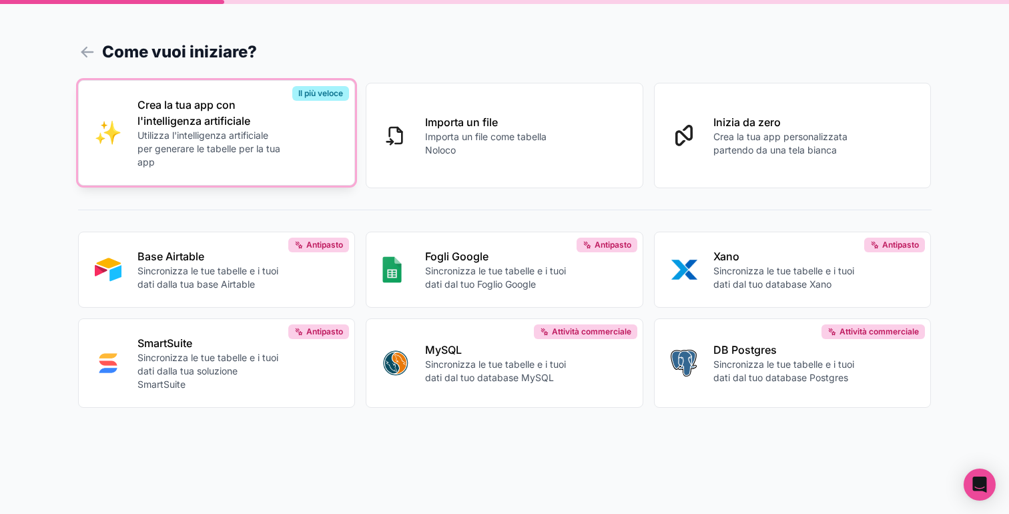
click at [305, 129] on div "Crea la tua app con l'intelligenza artificiale Utilizza l'intelligenza artifici…" at bounding box center [237, 133] width 201 height 72
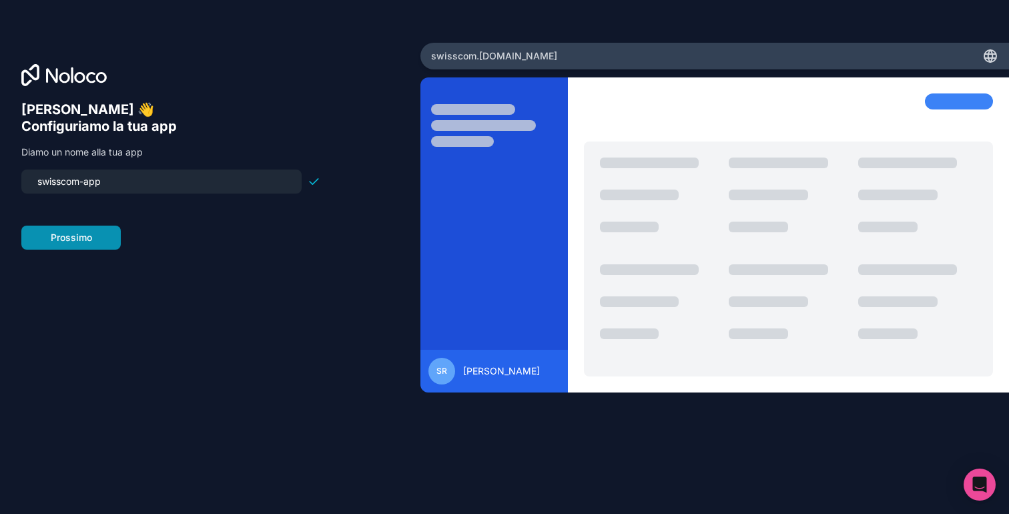
click at [115, 236] on button "Prossimo" at bounding box center [70, 238] width 99 height 24
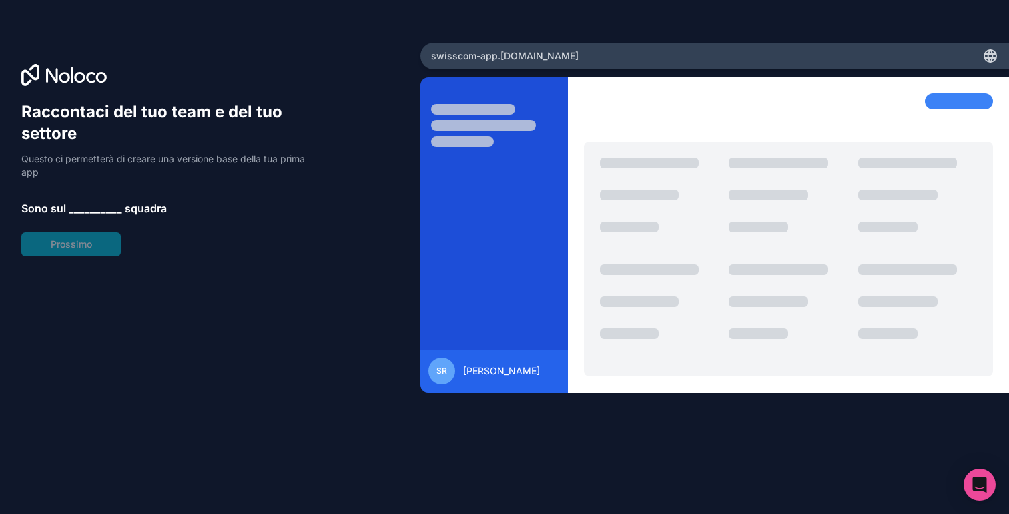
click at [97, 214] on span "__________" at bounding box center [95, 208] width 53 height 16
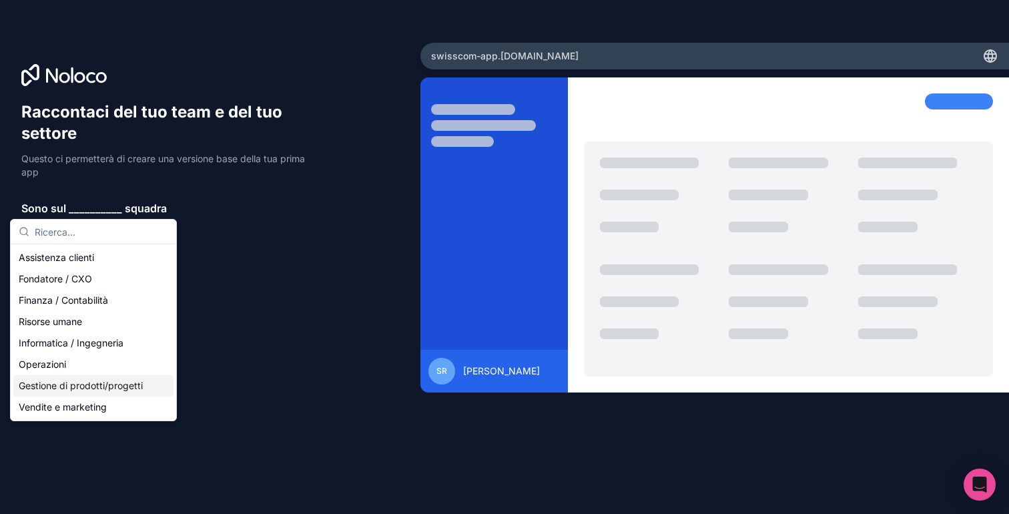
click at [97, 376] on div "Gestione di prodotti/progetti" at bounding box center [93, 385] width 160 height 21
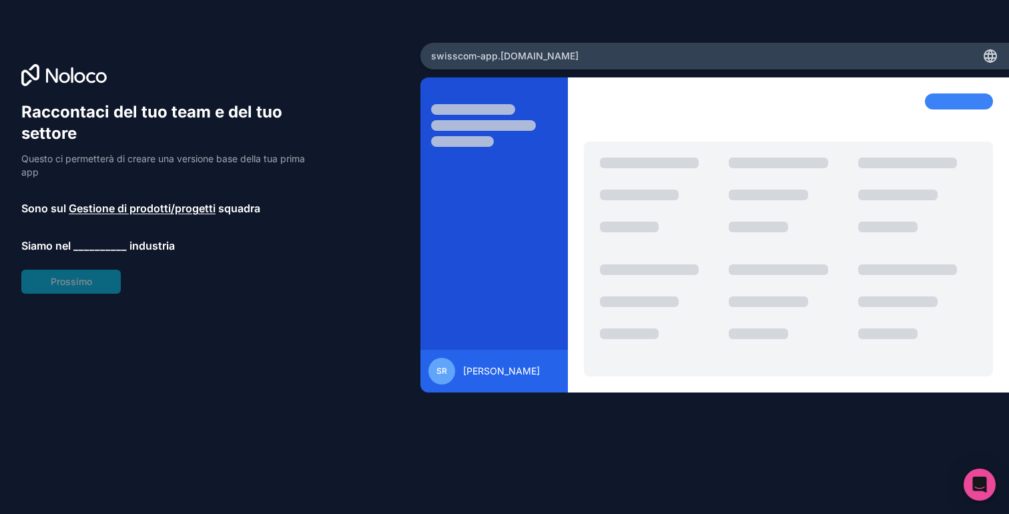
click at [93, 244] on font "__________" at bounding box center [99, 245] width 53 height 13
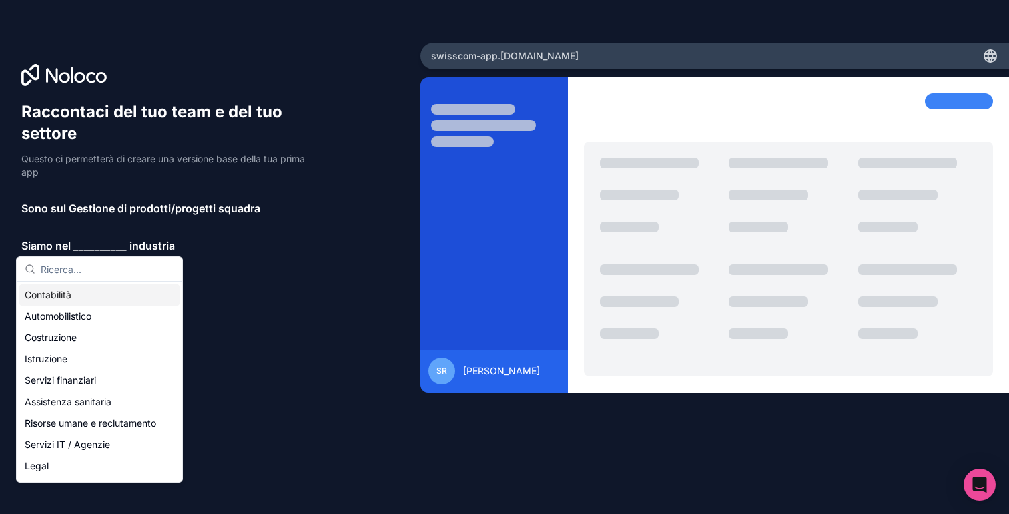
click at [149, 203] on font "Gestione di prodotti/progetti" at bounding box center [142, 207] width 147 height 13
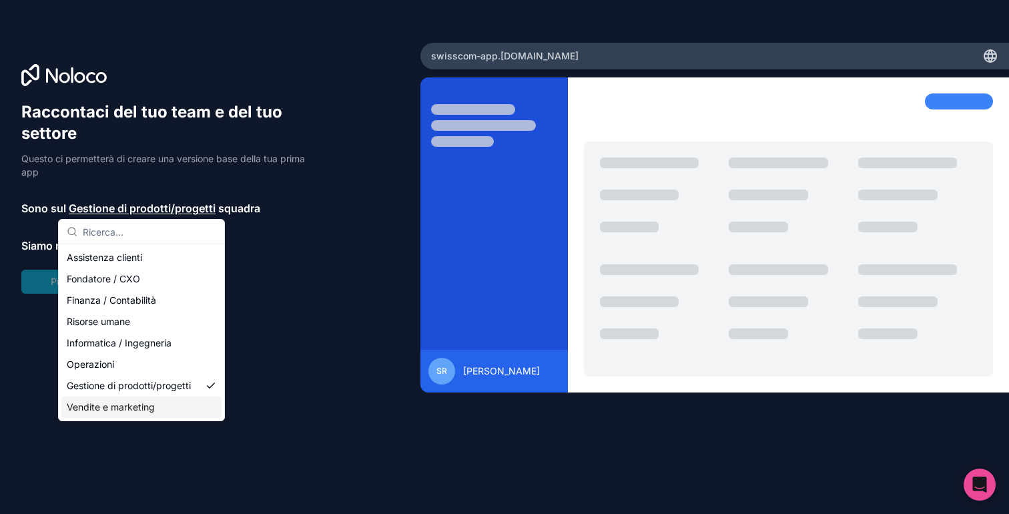
click at [130, 410] on font "Vendite e marketing" at bounding box center [111, 406] width 88 height 11
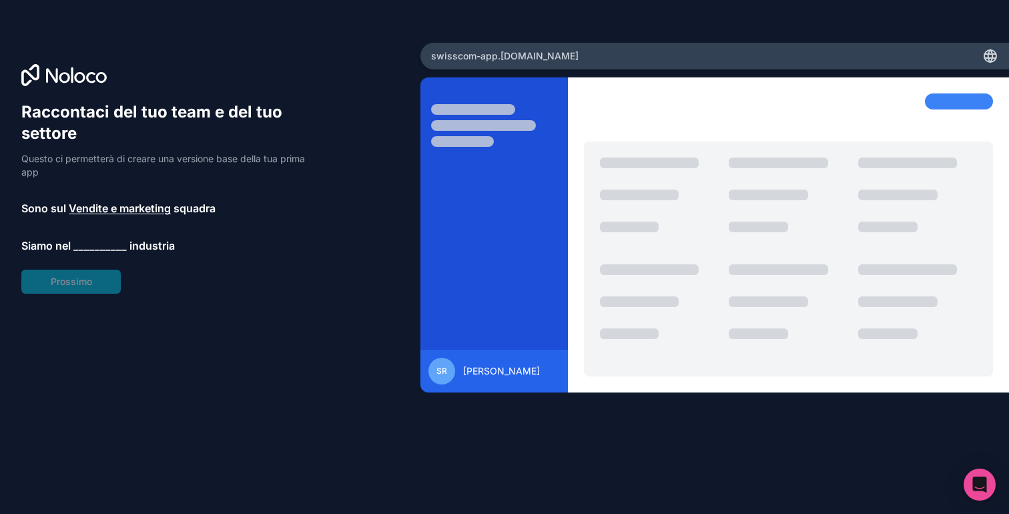
click at [87, 217] on div "Raccontaci del tuo team e del tuo settore Questo ci permetterà di creare una ve…" at bounding box center [170, 197] width 299 height 192
click at [87, 234] on div "Raccontaci del tuo team e del tuo settore Questo ci permetterà di creare una ve…" at bounding box center [170, 197] width 299 height 192
click at [87, 241] on font "__________" at bounding box center [99, 245] width 53 height 13
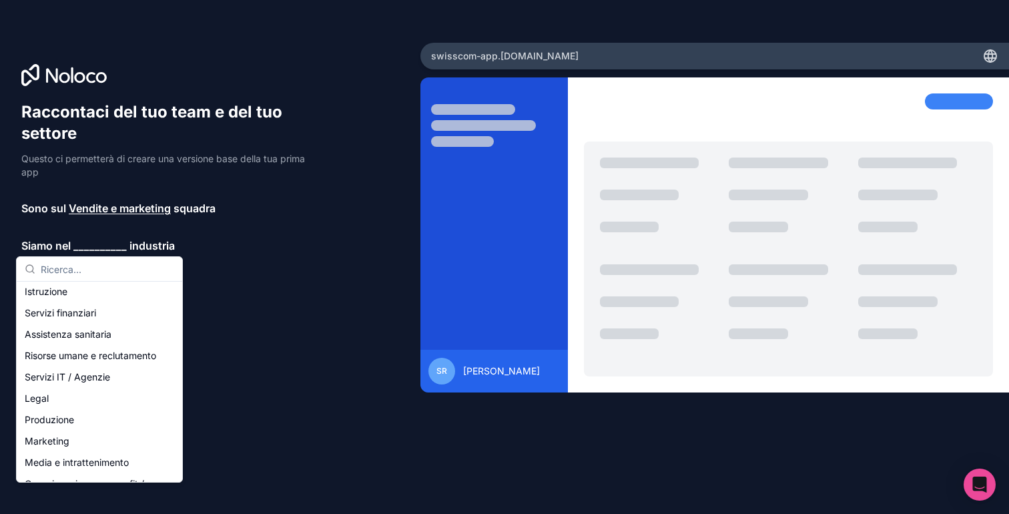
scroll to position [74, 0]
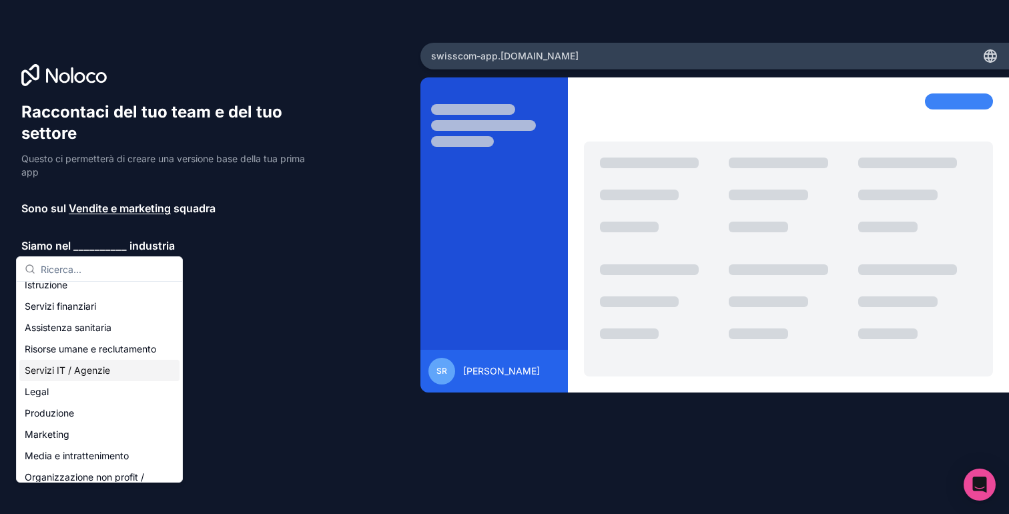
click at [81, 375] on div "Servizi IT / Agenzie" at bounding box center [99, 370] width 160 height 21
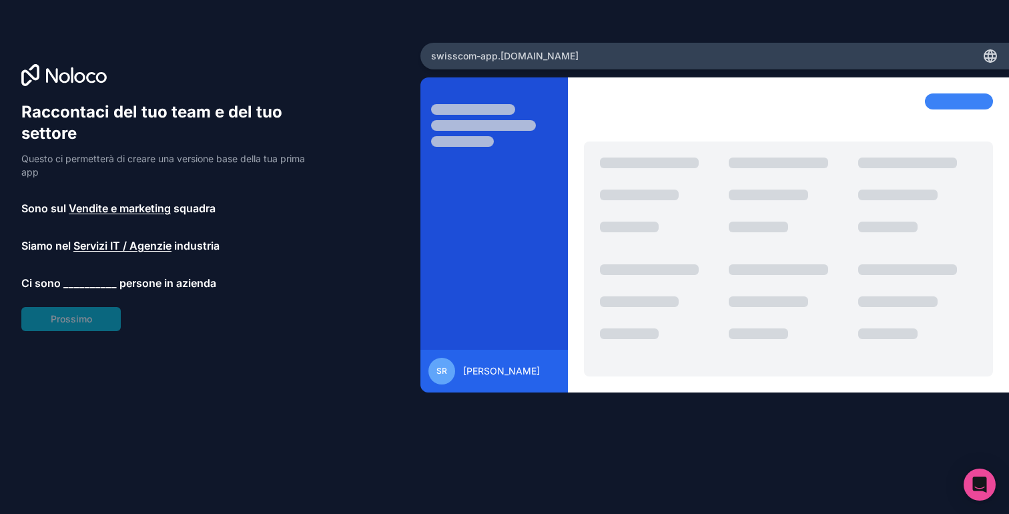
click at [103, 282] on font "__________" at bounding box center [89, 282] width 53 height 13
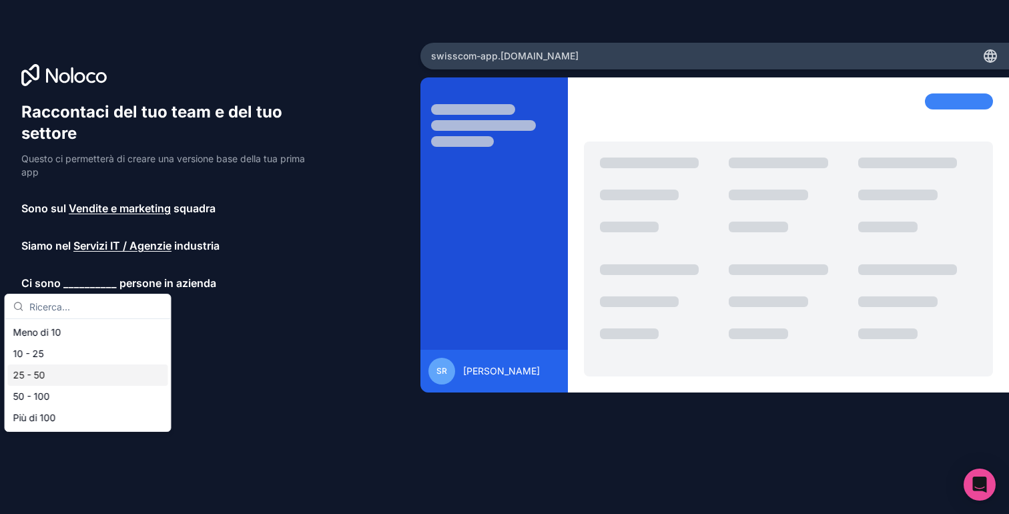
click at [88, 378] on div "25 - 50" at bounding box center [88, 374] width 160 height 21
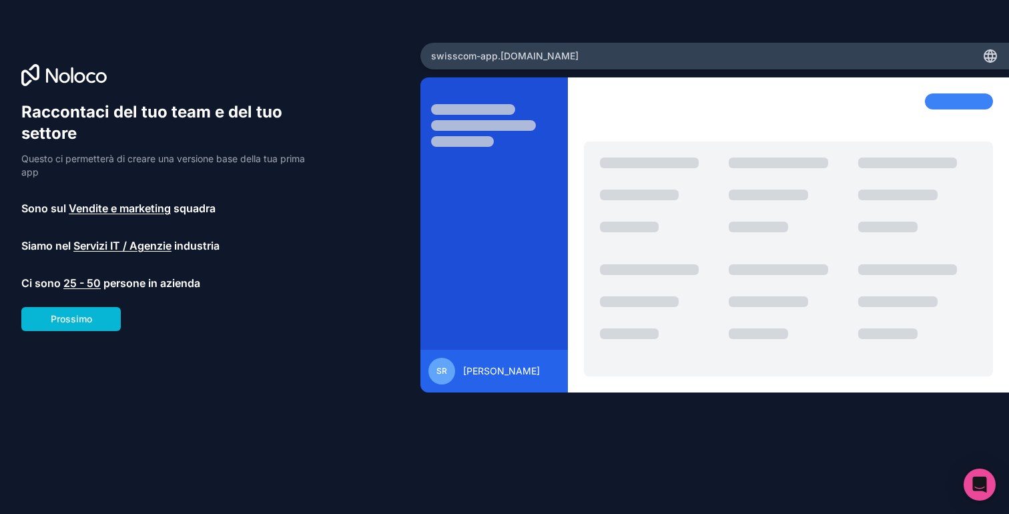
click at [97, 306] on div "Raccontaci del tuo team e del tuo settore Questo ci permetterà di creare una ve…" at bounding box center [170, 216] width 299 height 230
click at [97, 314] on button "Prossimo" at bounding box center [70, 319] width 99 height 24
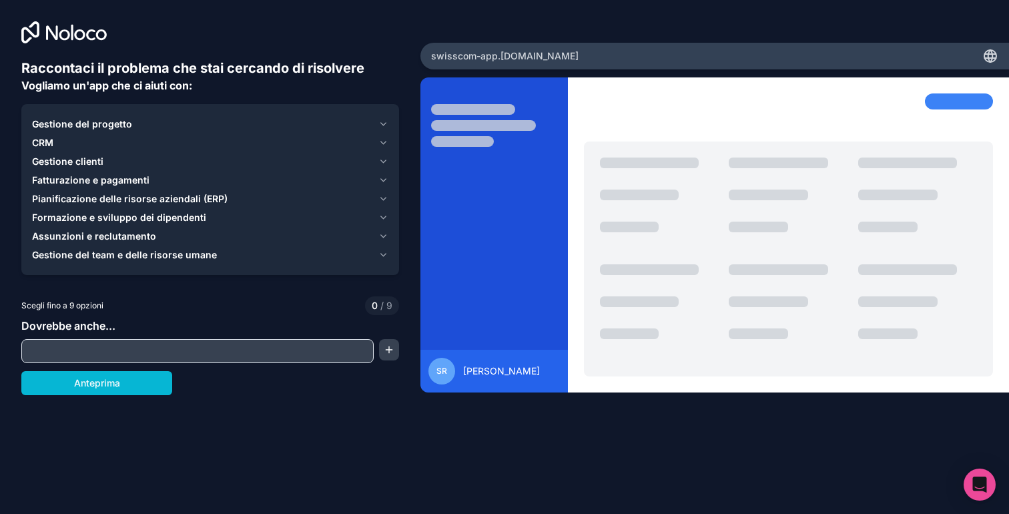
click at [133, 346] on input "text" at bounding box center [198, 351] width 346 height 19
paste input "Crea in Glide un’app in italiano per gestire la disponibilità di 14 collaborato…"
type input "Crea in Glide un’app in italiano per gestire la disponibilità di 14 collaborato…"
click at [159, 350] on input "text" at bounding box center [198, 351] width 346 height 19
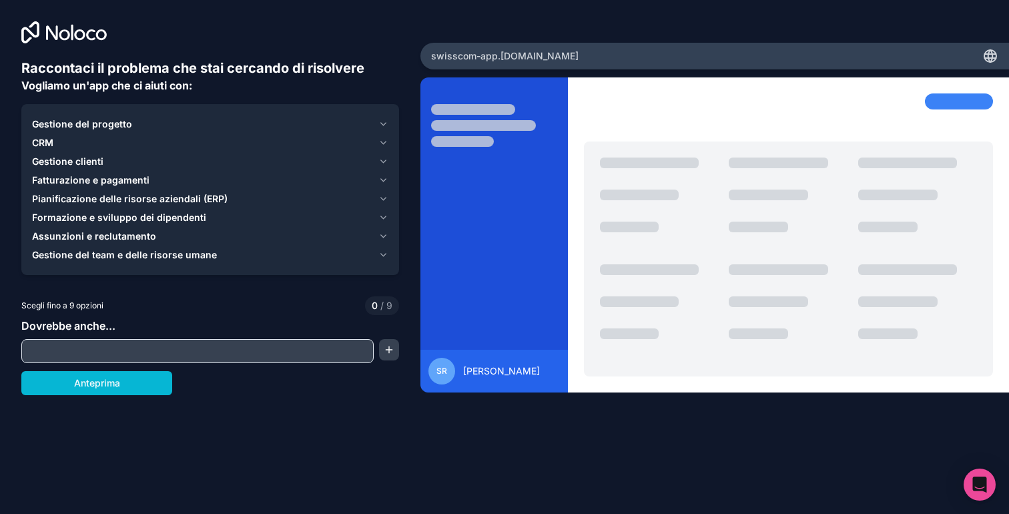
paste input "Crea in Glide un’app in italiano per gestire la disponibilità di 14 collaborato…"
type input "Crea in Glide un’app in italiano per gestire la disponibilità di 14 collaborato…"
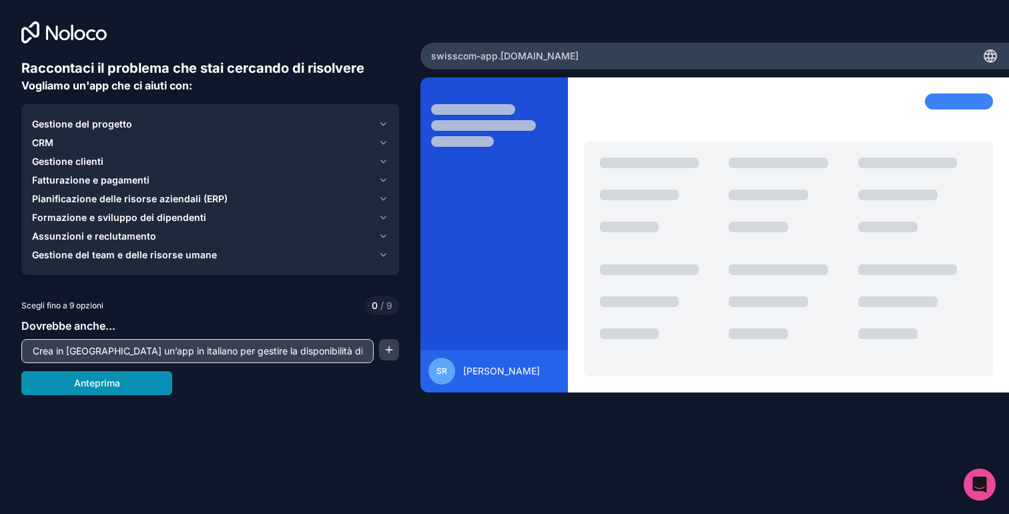
click at [137, 374] on button "Anteprima" at bounding box center [96, 383] width 151 height 24
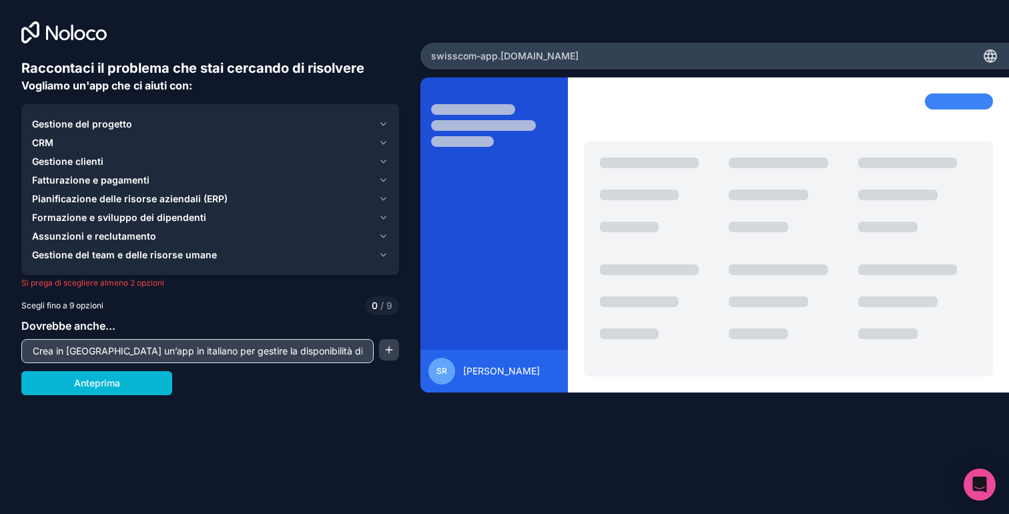
click at [138, 155] on div "Gestione clienti" at bounding box center [202, 161] width 341 height 13
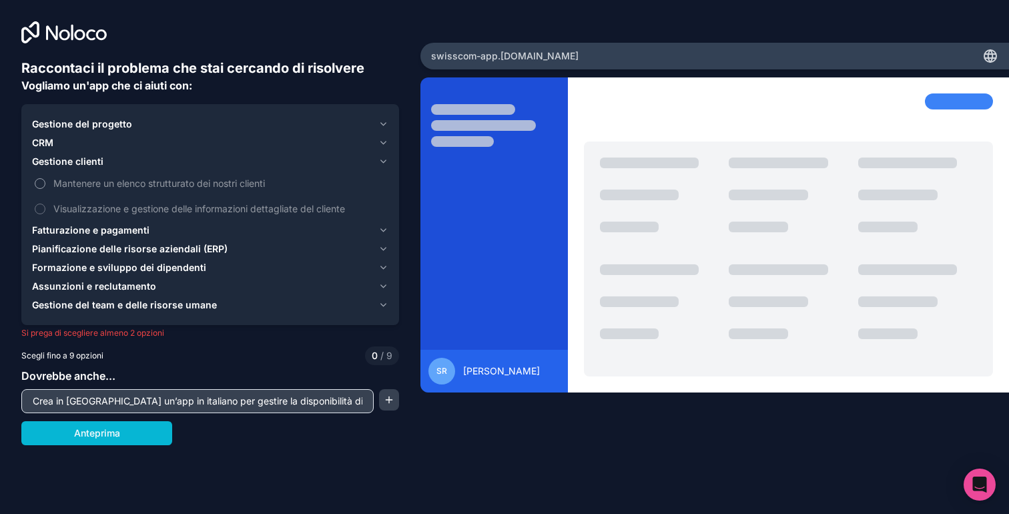
click at [137, 183] on font "Mantenere un elenco strutturato dei nostri clienti" at bounding box center [159, 182] width 212 height 11
click at [45, 183] on button "Mantenere un elenco strutturato dei nostri clienti" at bounding box center [40, 183] width 11 height 11
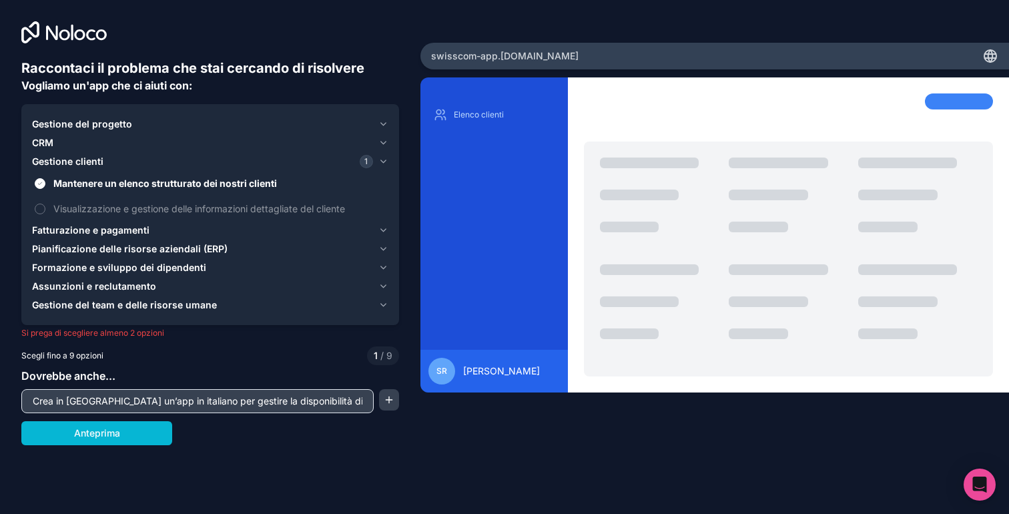
click at [142, 126] on div "Gestione del progetto" at bounding box center [202, 123] width 341 height 13
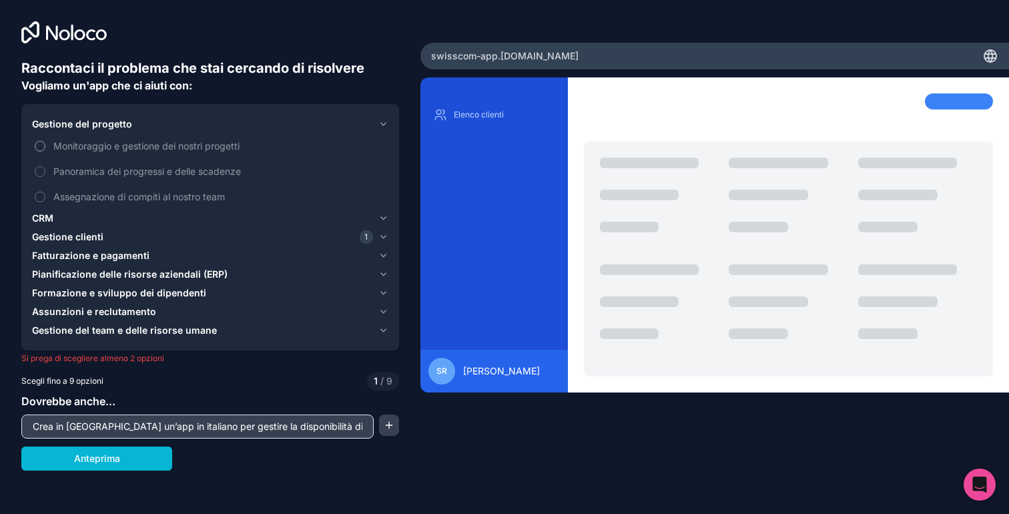
click at [139, 141] on font "Monitoraggio e gestione dei nostri progetti" at bounding box center [146, 145] width 186 height 11
click at [45, 141] on button "Monitoraggio e gestione dei nostri progetti" at bounding box center [40, 146] width 11 height 11
click at [139, 141] on font "Monitoraggio e gestione dei nostri progetti" at bounding box center [151, 145] width 196 height 11
click at [45, 141] on button "Monitoraggio e gestione dei nostri progetti" at bounding box center [40, 146] width 11 height 11
click at [133, 167] on font "Panoramica dei progressi e delle scadenze" at bounding box center [146, 170] width 187 height 11
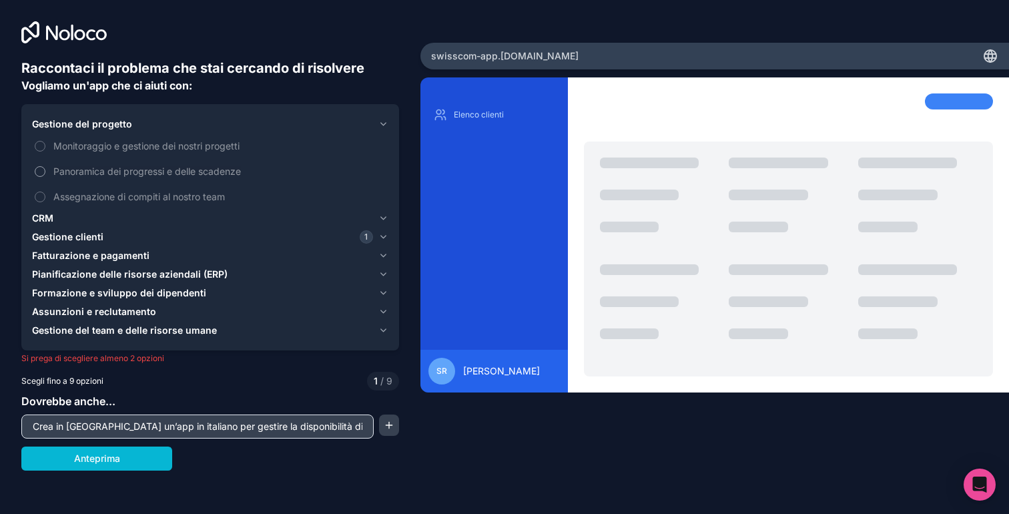
click at [45, 167] on button "Panoramica dei progressi e delle scadenze" at bounding box center [40, 171] width 11 height 11
click at [133, 167] on font "Panoramica dei progressi e delle scadenze" at bounding box center [150, 170] width 195 height 11
click at [45, 167] on button "Panoramica dei progressi e delle scadenze" at bounding box center [40, 171] width 11 height 11
click at [133, 192] on font "Assegnazione di compiti al nostro team" at bounding box center [138, 196] width 171 height 11
click at [45, 192] on button "Assegnazione di compiti al nostro team" at bounding box center [40, 196] width 11 height 11
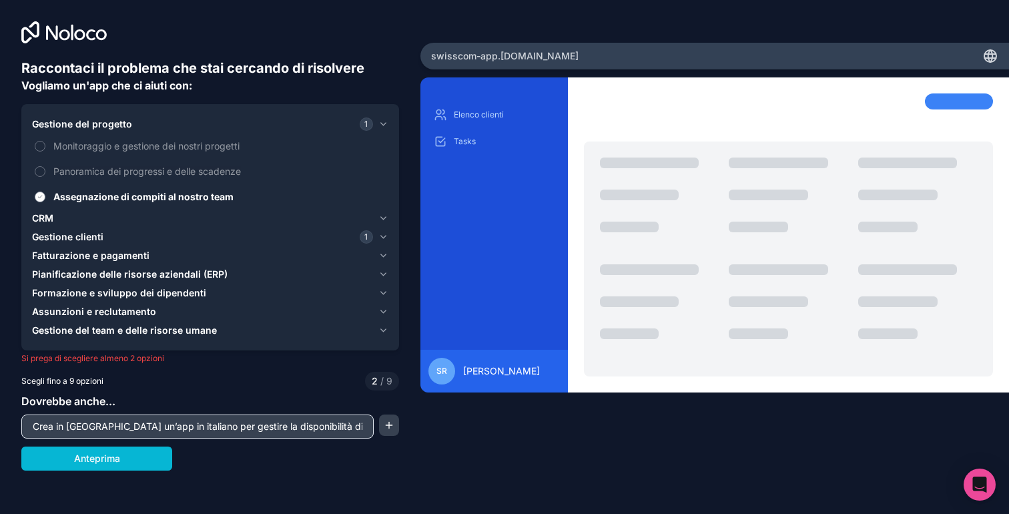
click at [133, 191] on font "Assegnazione di compiti al nostro team" at bounding box center [143, 196] width 180 height 11
click at [45, 191] on button "Assegnazione di compiti al nostro team" at bounding box center [40, 196] width 11 height 11
click at [133, 166] on font "Panoramica dei progressi e delle scadenze" at bounding box center [146, 170] width 187 height 11
click at [45, 166] on button "Panoramica dei progressi e delle scadenze" at bounding box center [40, 171] width 11 height 11
click at [97, 238] on font "Gestione clienti" at bounding box center [67, 236] width 71 height 11
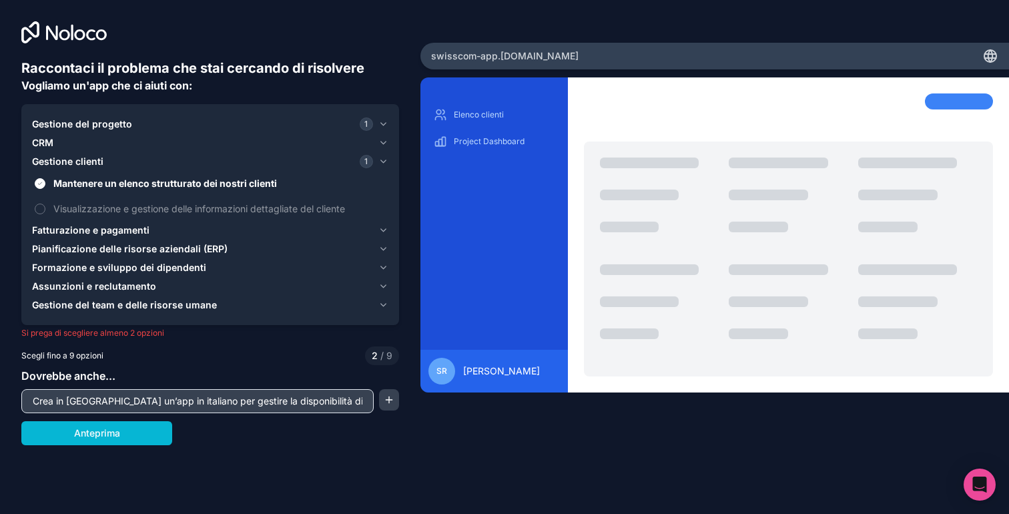
click at [101, 225] on font "Fatturazione e pagamenti" at bounding box center [90, 229] width 117 height 11
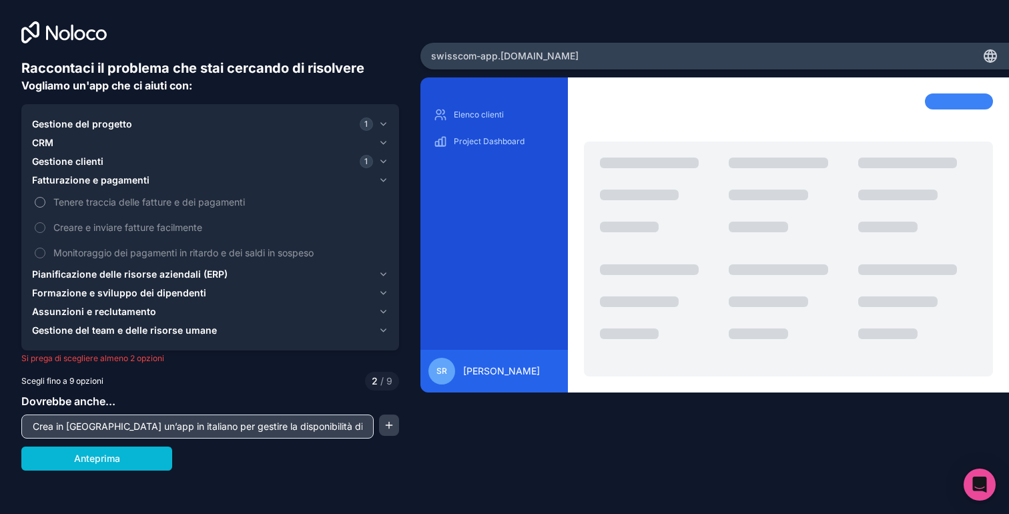
click at [105, 199] on font "Tenere traccia delle fatture e dei pagamenti" at bounding box center [148, 201] width 191 height 11
click at [45, 199] on button "Tenere traccia delle fatture e dei pagamenti" at bounding box center [40, 202] width 11 height 11
click at [106, 199] on font "Tenere traccia delle fatture e dei pagamenti" at bounding box center [151, 201] width 196 height 11
click at [45, 199] on button "Tenere traccia delle fatture e dei pagamenti" at bounding box center [40, 202] width 11 height 11
click at [105, 264] on label "Monitoraggio dei pagamenti in ritardo e dei saldi in sospeso" at bounding box center [210, 252] width 356 height 25
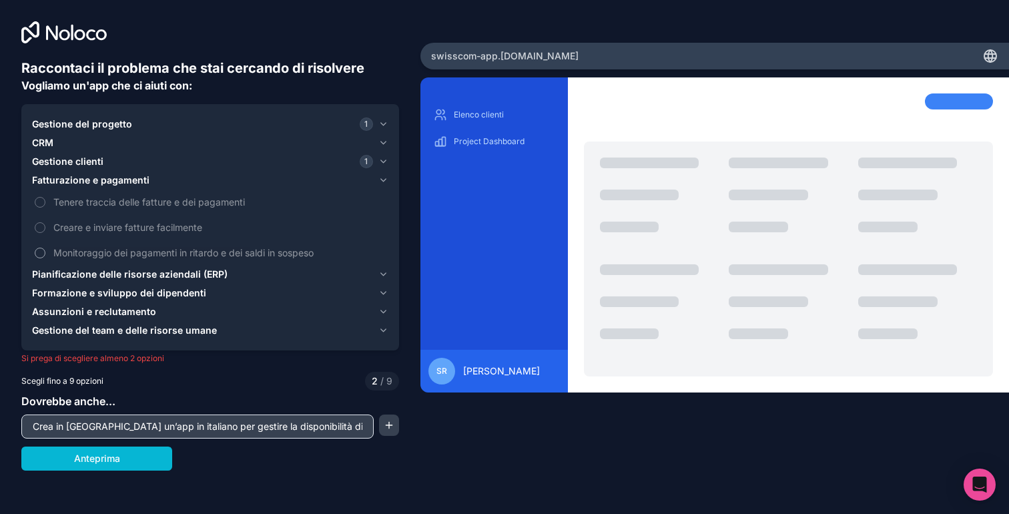
click at [45, 258] on button "Monitoraggio dei pagamenti in ritardo e dei saldi in sospeso" at bounding box center [40, 253] width 11 height 11
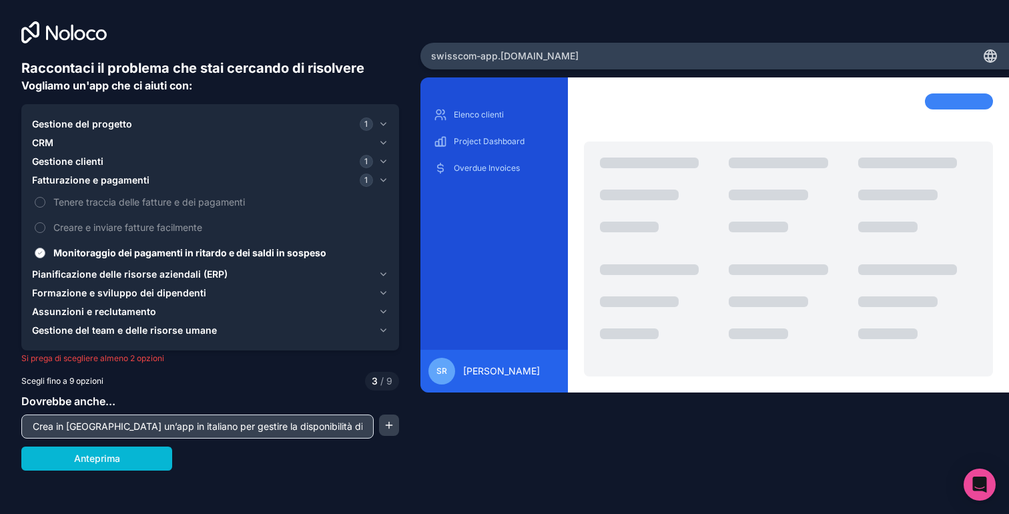
click at [114, 252] on font "Monitoraggio dei pagamenti in ritardo e dei saldi in sospeso" at bounding box center [189, 252] width 273 height 11
click at [45, 252] on button "Monitoraggio dei pagamenti in ritardo e dei saldi in sospeso" at bounding box center [40, 253] width 11 height 11
click at [114, 266] on button "Pianificazione delle risorse aziendali (ERP)" at bounding box center [210, 274] width 356 height 19
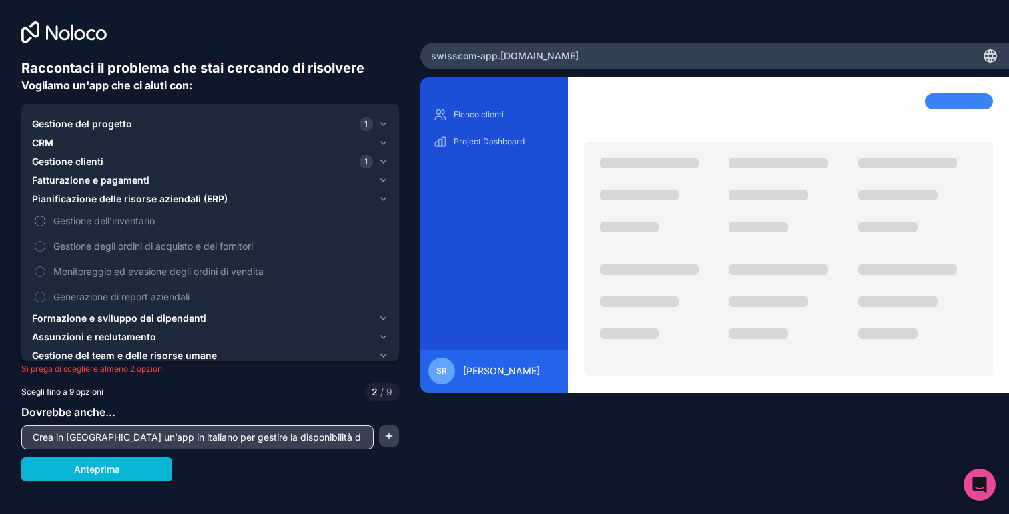
click at [136, 212] on label "Gestione dell'inventario" at bounding box center [210, 220] width 356 height 25
click at [45, 216] on button "Gestione dell'inventario" at bounding box center [40, 221] width 11 height 11
click at [136, 215] on font "Gestione dell'inventario" at bounding box center [108, 220] width 110 height 11
click at [45, 216] on button "Gestione dell'inventario" at bounding box center [40, 221] width 11 height 11
click at [139, 316] on font "Formazione e sviluppo dei dipendenti" at bounding box center [119, 317] width 174 height 11
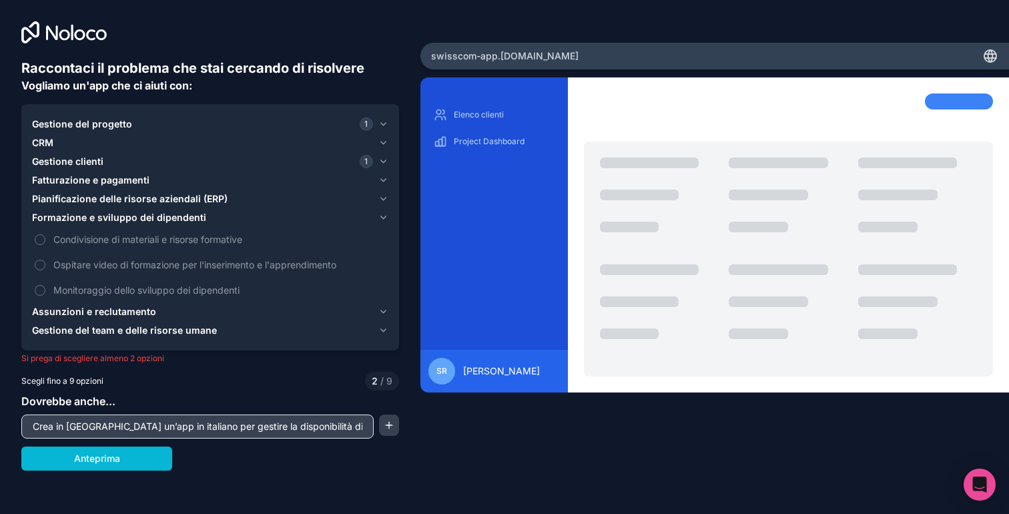
click at [174, 160] on div "Gestione clienti 1" at bounding box center [202, 161] width 341 height 13
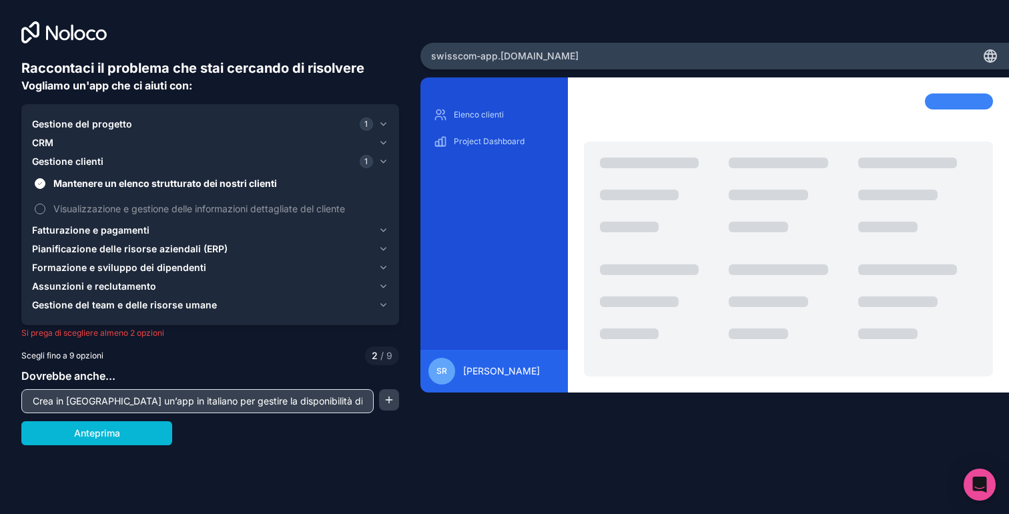
click at [167, 214] on span "Visualizzazione e gestione delle informazioni dettagliate del cliente" at bounding box center [219, 208] width 332 height 14
click at [45, 214] on button "Visualizzazione e gestione delle informazioni dettagliate del cliente" at bounding box center [40, 208] width 11 height 11
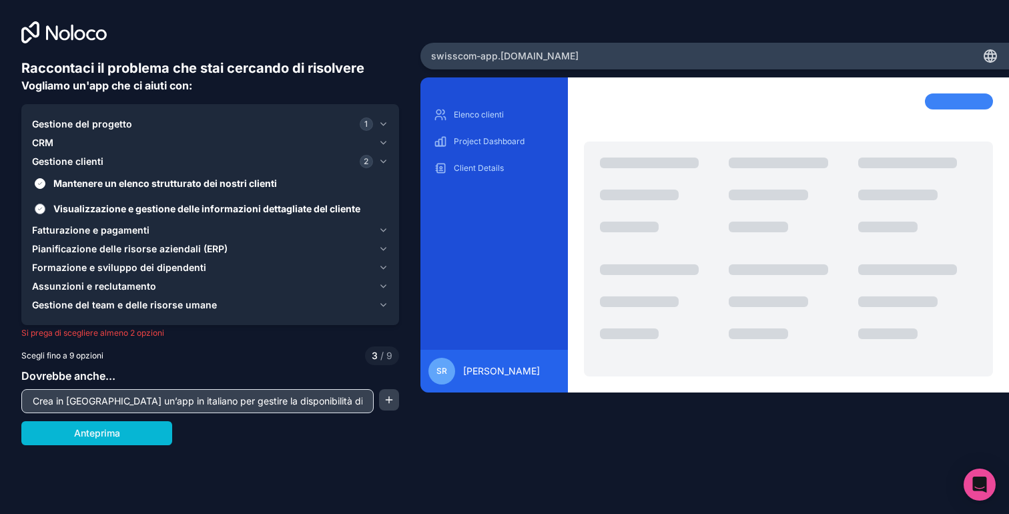
click at [168, 211] on font "Visualizzazione e gestione delle informazioni dettagliate del cliente" at bounding box center [206, 208] width 307 height 11
click at [45, 211] on button "Visualizzazione e gestione delle informazioni dettagliate del cliente" at bounding box center [40, 208] width 11 height 11
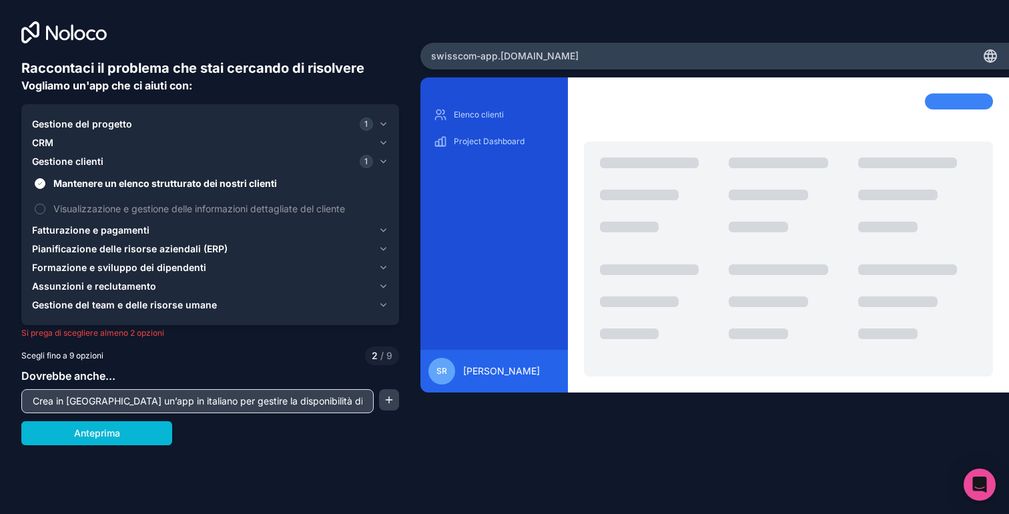
click at [160, 144] on div "CRM" at bounding box center [202, 142] width 341 height 13
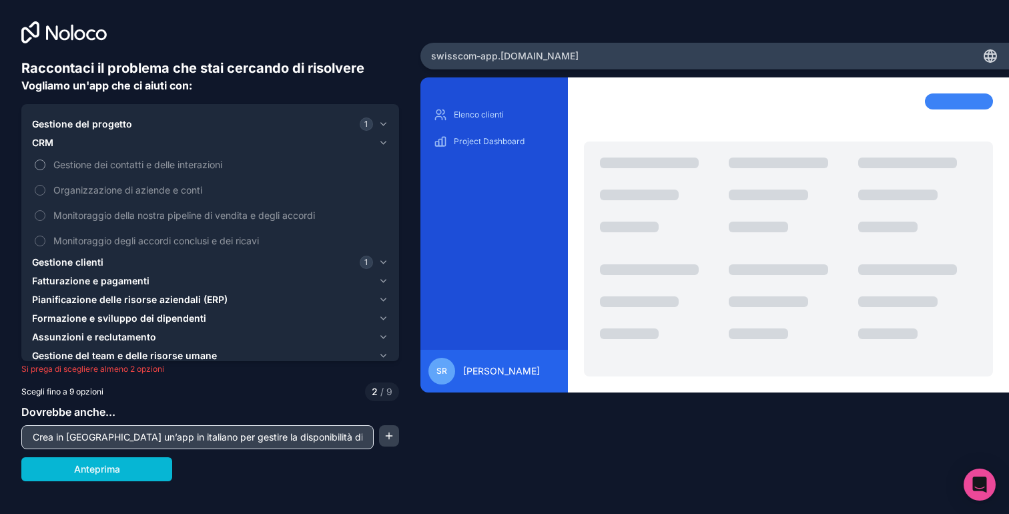
click at [158, 166] on font "Gestione dei contatti e delle interazioni" at bounding box center [137, 164] width 169 height 11
click at [45, 166] on button "Gestione dei contatti e delle interazioni" at bounding box center [40, 164] width 11 height 11
click at [158, 166] on font "Gestione dei contatti e delle interazioni" at bounding box center [141, 164] width 177 height 11
click at [45, 166] on button "Gestione dei contatti e delle interazioni" at bounding box center [40, 164] width 11 height 11
click at [157, 185] on font "Organizzazione di aziende e conti" at bounding box center [127, 189] width 149 height 11
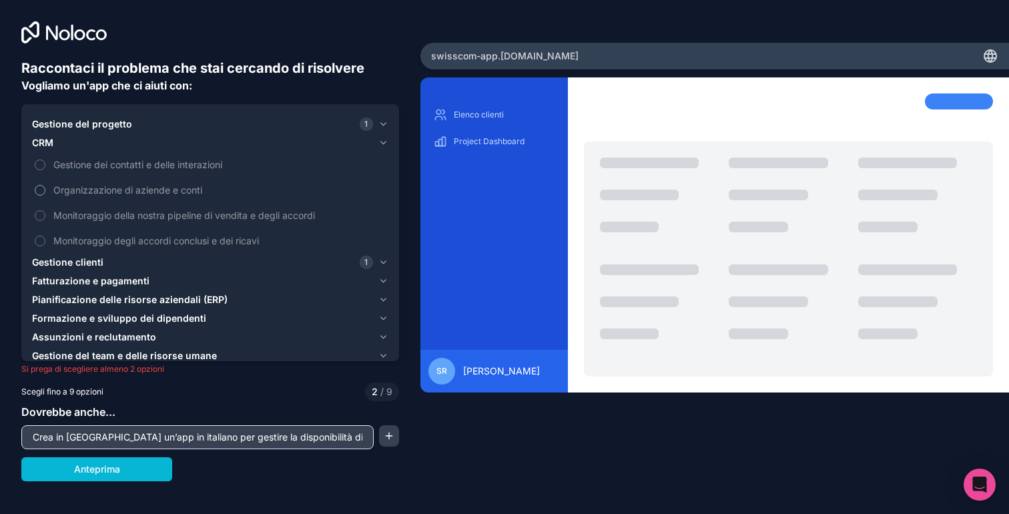
click at [45, 185] on button "Organizzazione di aziende e conti" at bounding box center [40, 190] width 11 height 11
click at [157, 185] on font "Organizzazione di aziende e conti" at bounding box center [130, 189] width 154 height 11
click at [45, 185] on button "Organizzazione di aziende e conti" at bounding box center [40, 190] width 11 height 11
click at [156, 212] on font "Monitoraggio della nostra pipeline di vendita e degli accordi" at bounding box center [184, 214] width 262 height 11
click at [45, 212] on button "Monitoraggio della nostra pipeline di vendita e degli accordi" at bounding box center [40, 215] width 11 height 11
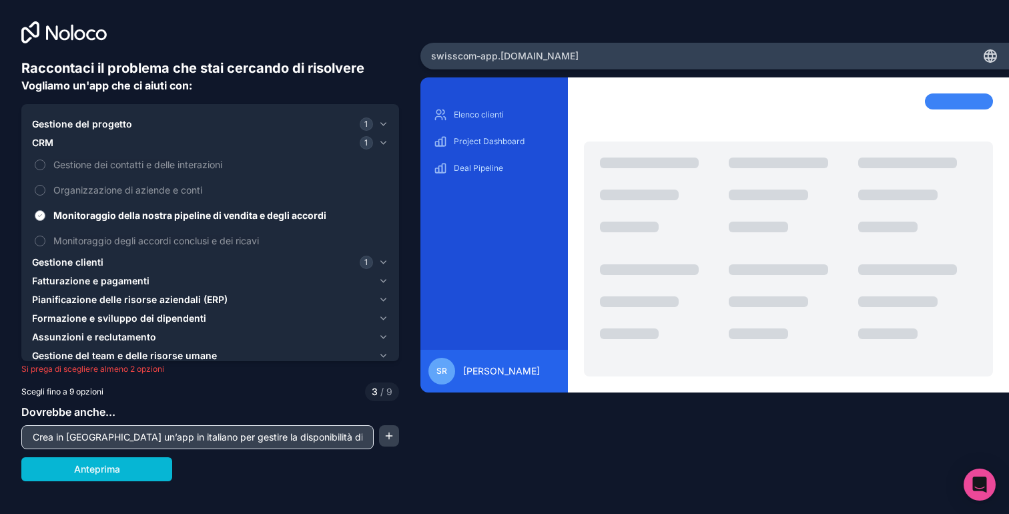
click at [156, 212] on font "Monitoraggio della nostra pipeline di vendita e degli accordi" at bounding box center [189, 214] width 273 height 11
click at [45, 212] on button "Monitoraggio della nostra pipeline di vendita e degli accordi" at bounding box center [40, 215] width 11 height 11
click at [156, 236] on font "Monitoraggio degli accordi conclusi e dei ricavi" at bounding box center [155, 240] width 205 height 11
click at [45, 236] on button "Monitoraggio degli accordi conclusi e dei ricavi" at bounding box center [40, 241] width 11 height 11
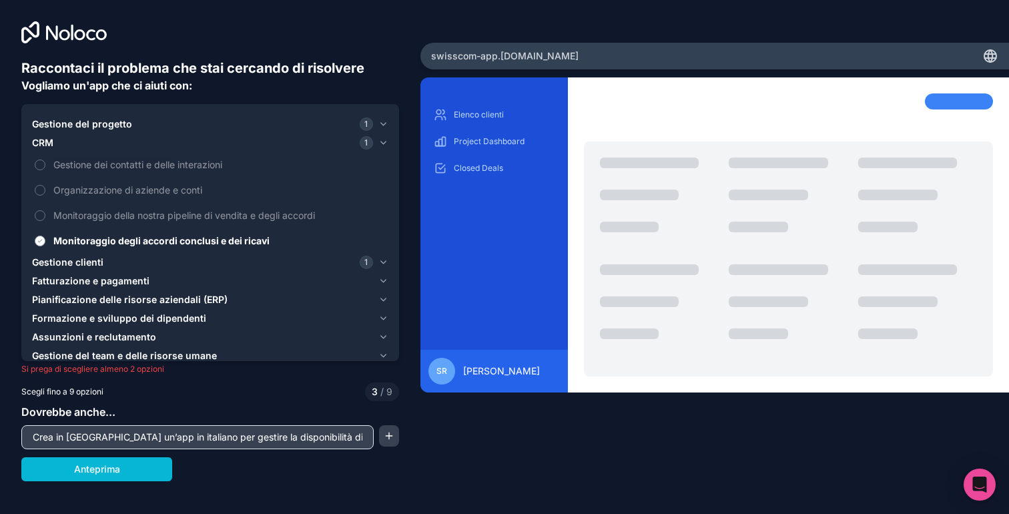
click at [155, 236] on font "Monitoraggio degli accordi conclusi e dei ricavi" at bounding box center [161, 240] width 216 height 11
click at [45, 236] on button "Monitoraggio degli accordi conclusi e dei ricavi" at bounding box center [40, 241] width 11 height 11
click at [240, 244] on font "Monitoraggio degli accordi conclusi e dei ricavi" at bounding box center [155, 240] width 205 height 11
click at [45, 244] on button "Monitoraggio degli accordi conclusi e dei ricavi" at bounding box center [40, 241] width 11 height 11
click at [153, 472] on button "Anteprima" at bounding box center [96, 469] width 151 height 24
